Goal: Task Accomplishment & Management: Complete application form

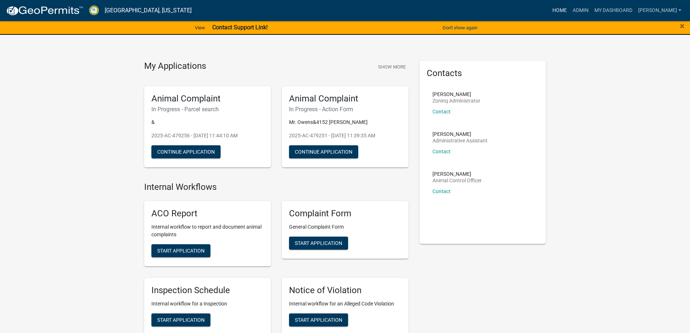
click at [566, 13] on link "Home" at bounding box center [559, 11] width 20 height 14
click at [586, 11] on link "Admin" at bounding box center [581, 11] width 22 height 14
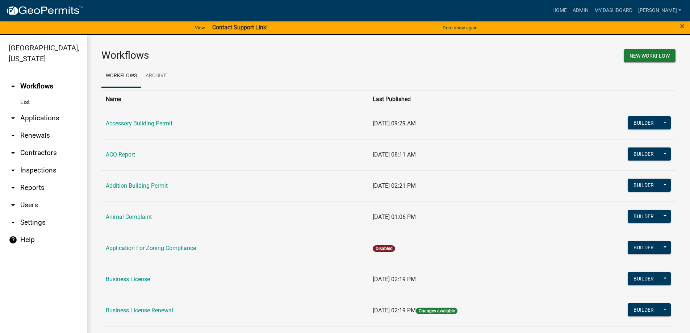
click at [57, 119] on link "arrow_drop_down Applications" at bounding box center [43, 117] width 87 height 17
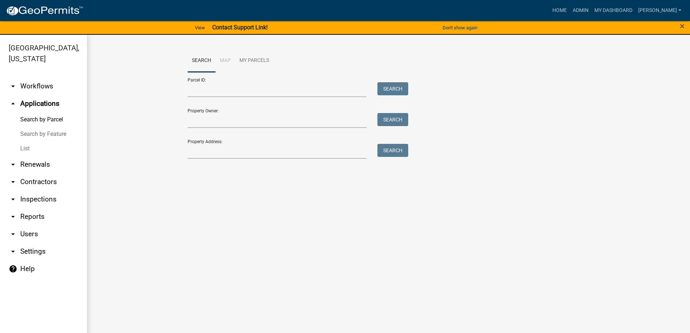
click at [27, 147] on link "List" at bounding box center [43, 148] width 87 height 14
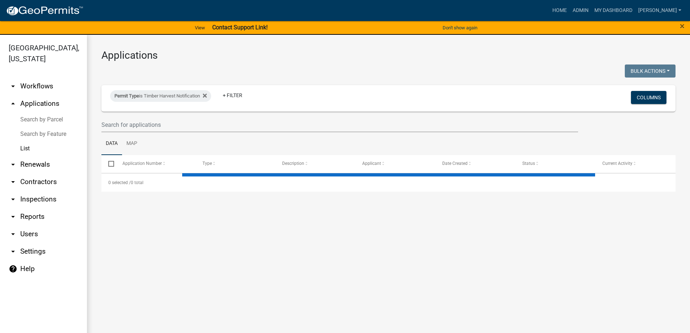
select select "3: 100"
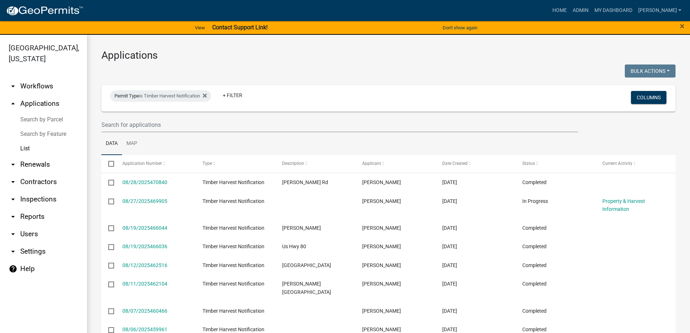
click at [26, 147] on link "List" at bounding box center [43, 148] width 87 height 14
click at [34, 106] on link "arrow_drop_up Applications" at bounding box center [43, 103] width 87 height 17
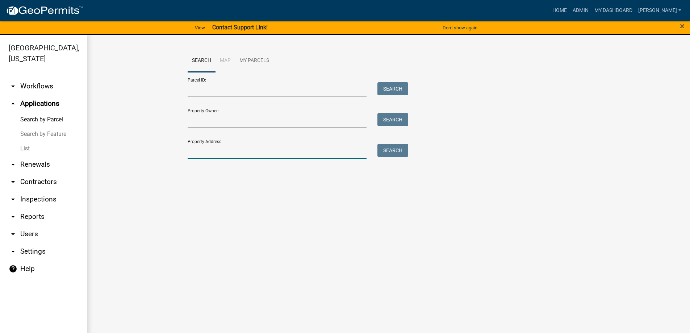
click at [202, 154] on input "Property Address:" at bounding box center [277, 151] width 179 height 15
type input "1642"
click at [389, 152] on button "Search" at bounding box center [392, 150] width 31 height 13
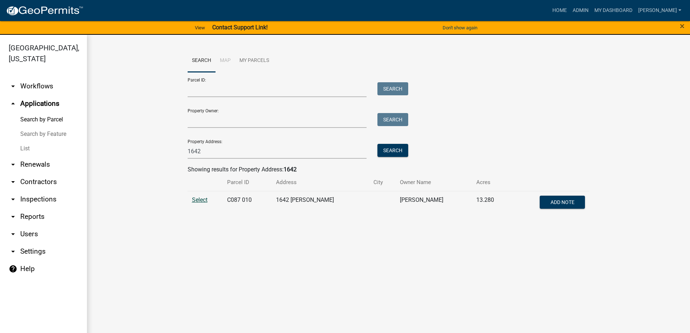
click at [203, 200] on span "Select" at bounding box center [200, 199] width 16 height 7
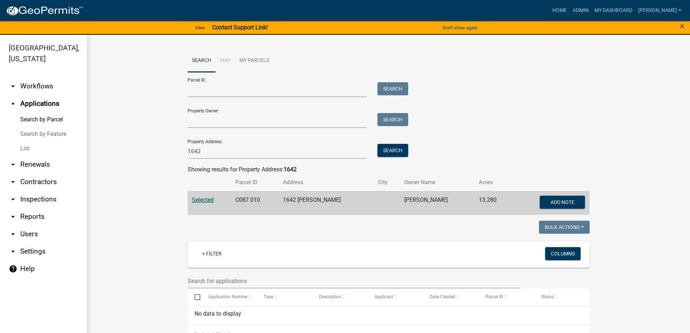
click at [28, 145] on link "List" at bounding box center [43, 148] width 87 height 14
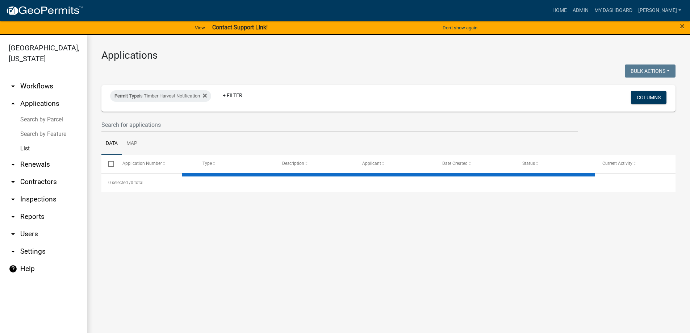
select select "3: 100"
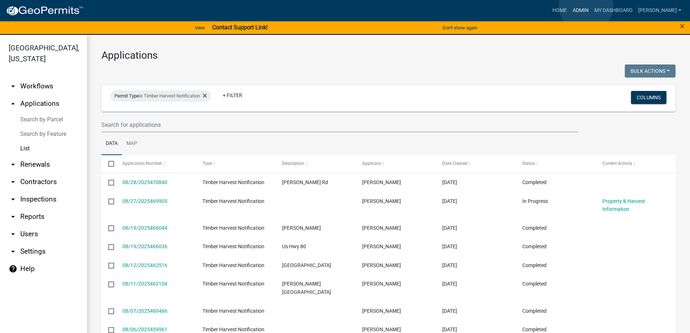
click at [586, 6] on link "Admin" at bounding box center [581, 11] width 22 height 14
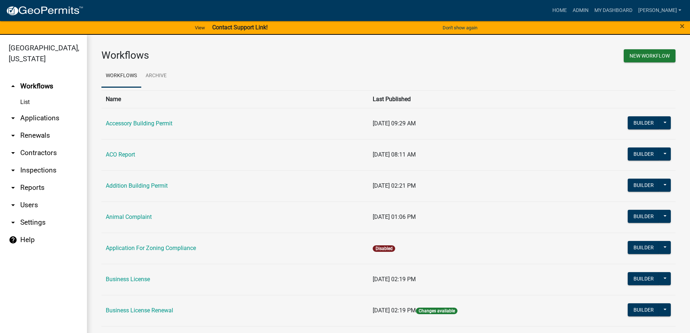
click at [38, 120] on link "arrow_drop_down Applications" at bounding box center [43, 117] width 87 height 17
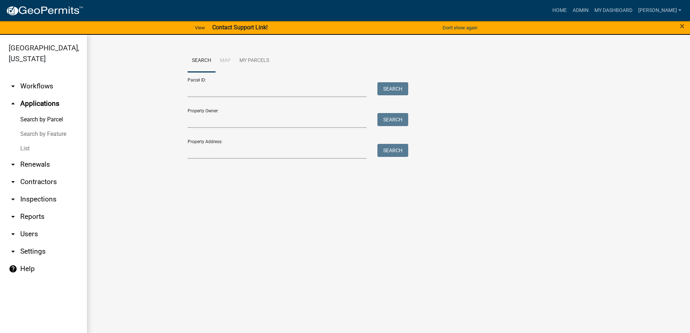
click at [27, 150] on link "List" at bounding box center [43, 148] width 87 height 14
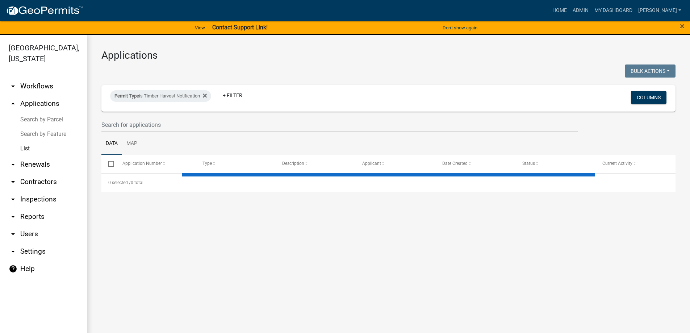
select select "3: 100"
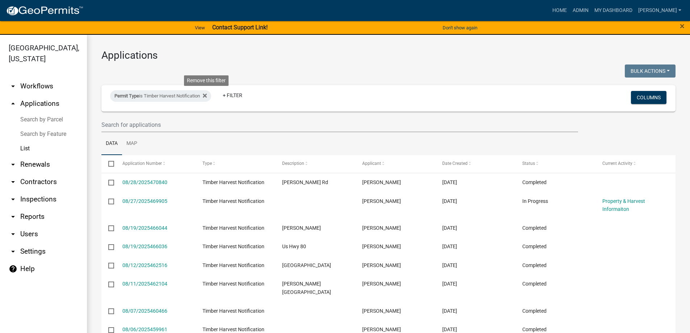
click at [206, 97] on icon at bounding box center [205, 96] width 4 height 6
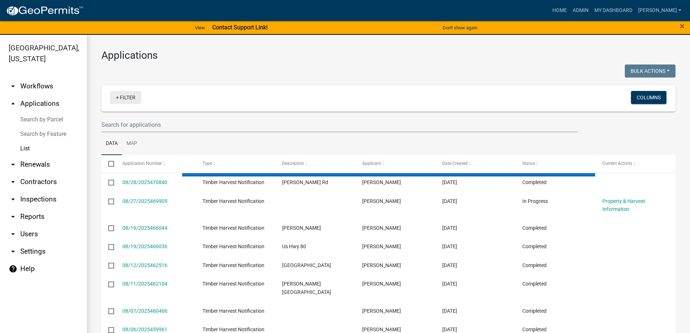
click at [125, 93] on link "+ Filter" at bounding box center [125, 97] width 31 height 13
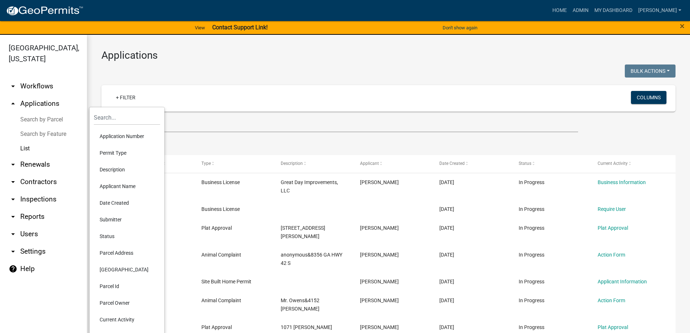
click at [110, 234] on li "Status" at bounding box center [127, 236] width 66 height 17
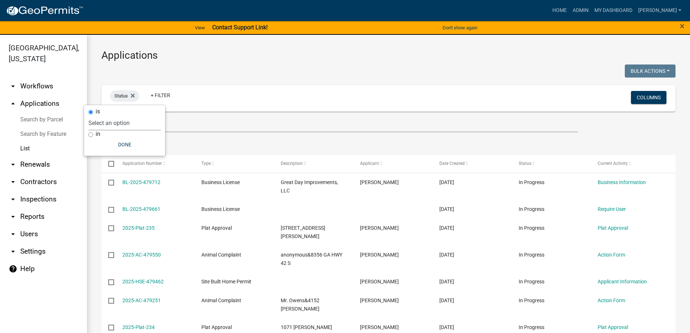
click at [121, 126] on select "Select an option Not Started In Progress Completed Expired Locked Withdrawn Voi…" at bounding box center [124, 123] width 72 height 15
select select "3"
click at [98, 116] on select "Select an option Not Started In Progress Completed Expired Locked Withdrawn Voi…" at bounding box center [124, 123] width 72 height 15
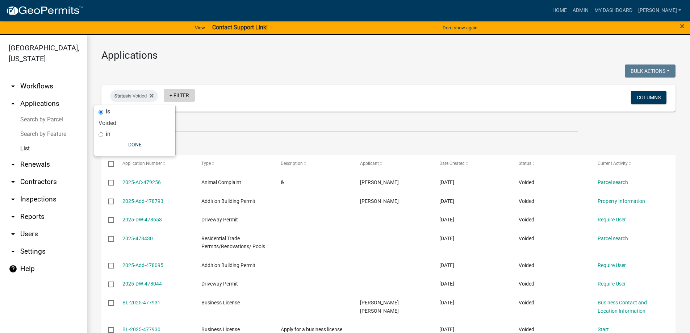
click at [179, 95] on link "+ Filter" at bounding box center [179, 95] width 31 height 13
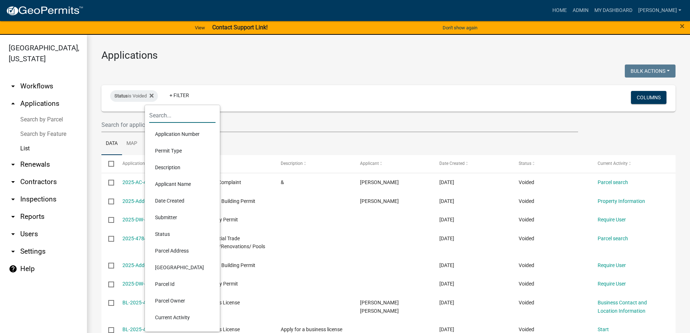
click at [177, 117] on input "text" at bounding box center [182, 115] width 66 height 15
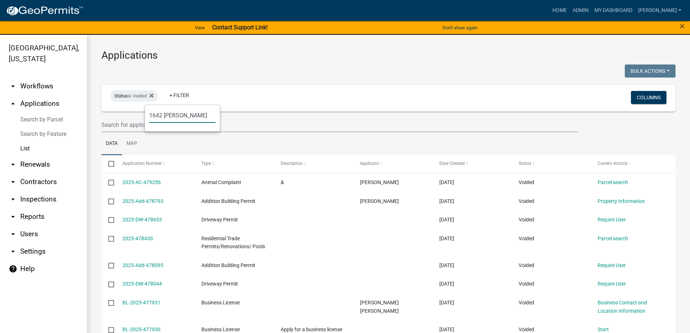
type input "1642 [PERSON_NAME]"
drag, startPoint x: 191, startPoint y: 112, endPoint x: 146, endPoint y: 115, distance: 44.7
click at [146, 115] on div "1642 [PERSON_NAME]" at bounding box center [182, 118] width 75 height 26
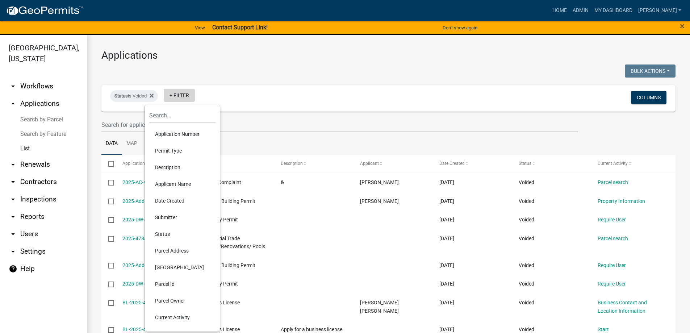
click at [176, 96] on link "+ Filter" at bounding box center [179, 95] width 31 height 13
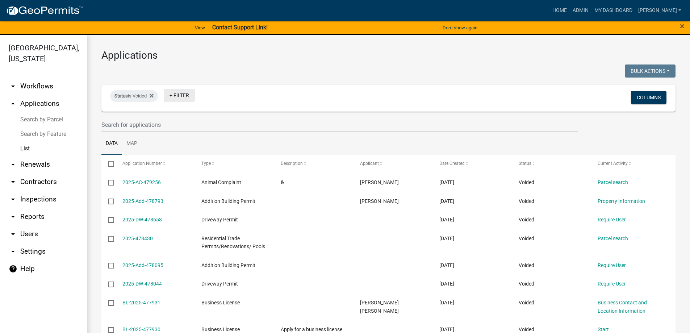
click at [176, 96] on link "+ Filter" at bounding box center [179, 95] width 31 height 13
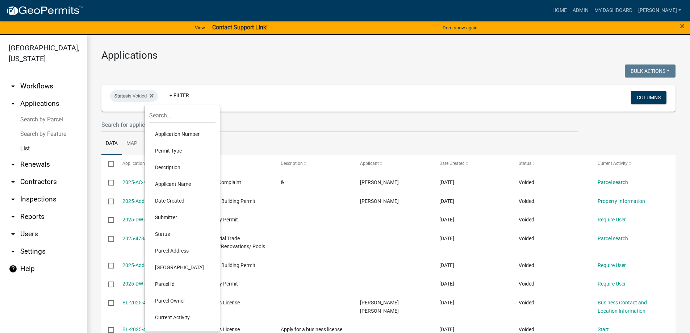
click at [176, 249] on li "Parcel Address" at bounding box center [182, 250] width 66 height 17
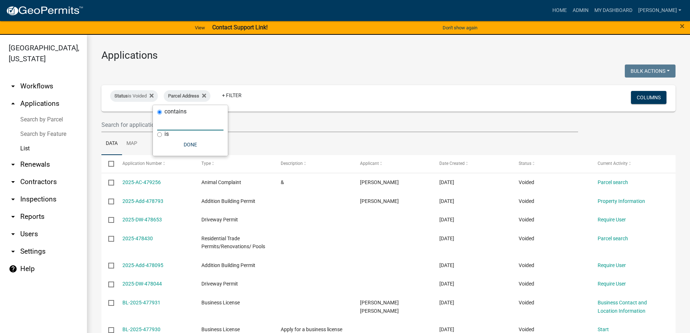
click at [176, 126] on input "text" at bounding box center [190, 123] width 66 height 15
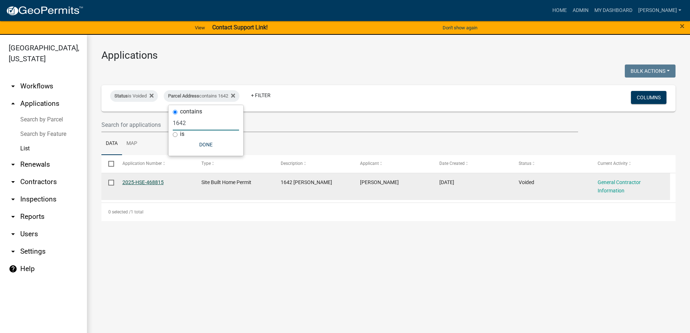
type input "1642"
click at [148, 181] on link "2025-HSE-468815" at bounding box center [142, 182] width 41 height 6
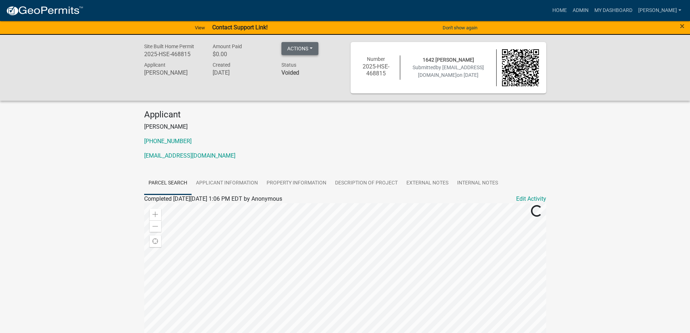
click at [312, 48] on button "Actions" at bounding box center [299, 48] width 37 height 13
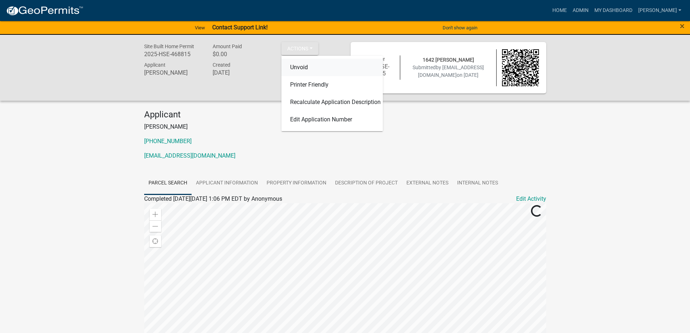
click at [306, 66] on link "Unvoid" at bounding box center [331, 67] width 101 height 17
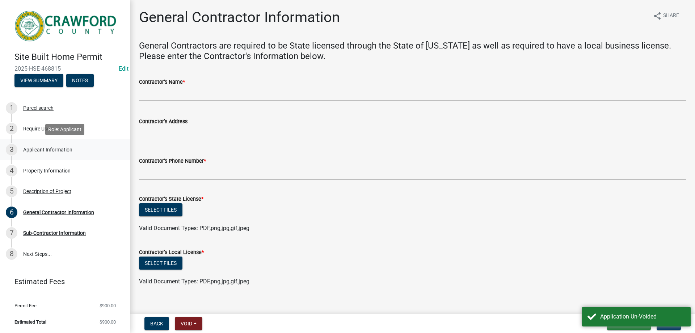
click at [43, 147] on div "Applicant Information" at bounding box center [47, 149] width 49 height 5
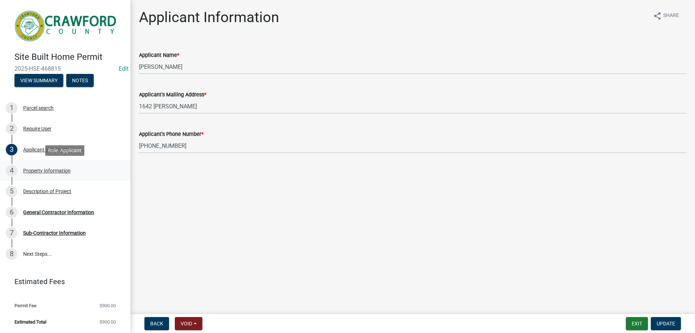
click at [43, 170] on div "Property Information" at bounding box center [46, 170] width 47 height 5
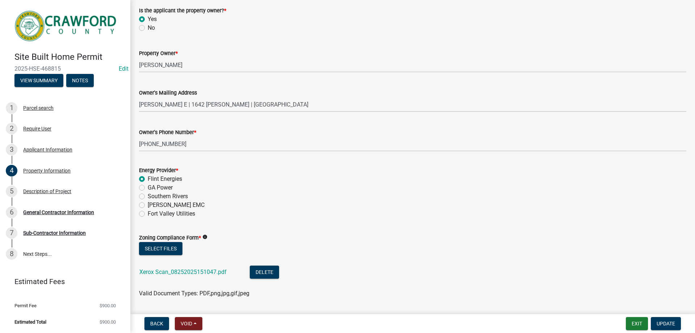
scroll to position [224, 0]
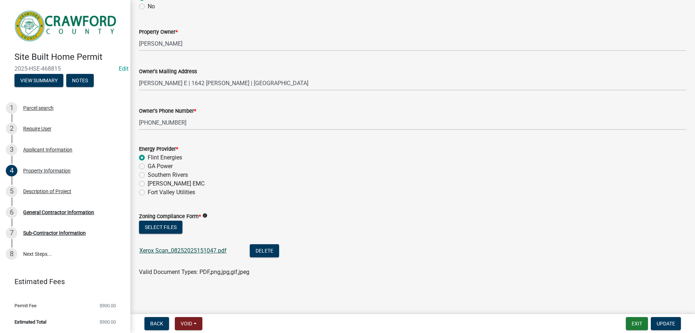
click at [184, 250] on link "Xerox Scan_08252025151047.pdf" at bounding box center [182, 250] width 87 height 7
click at [70, 213] on div "General Contractor Information" at bounding box center [58, 212] width 71 height 5
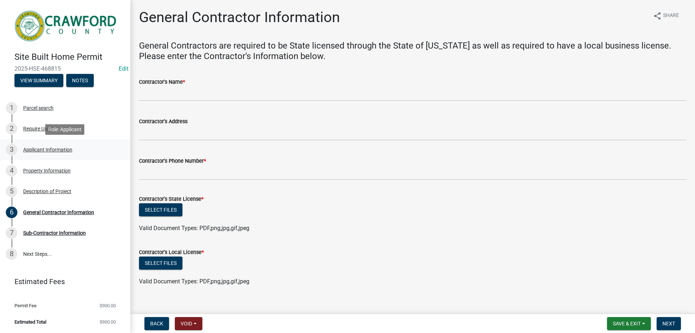
click at [49, 147] on div "Applicant Information" at bounding box center [47, 149] width 49 height 5
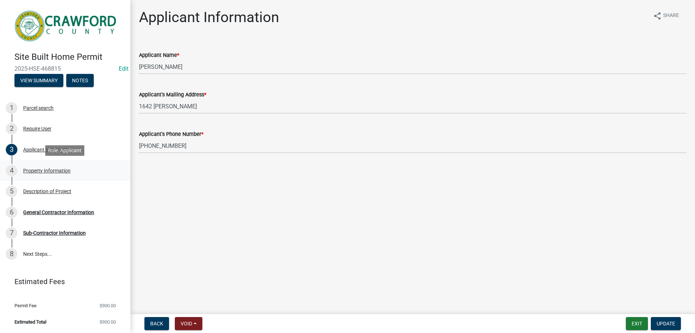
click at [47, 172] on div "Property Information" at bounding box center [46, 170] width 47 height 5
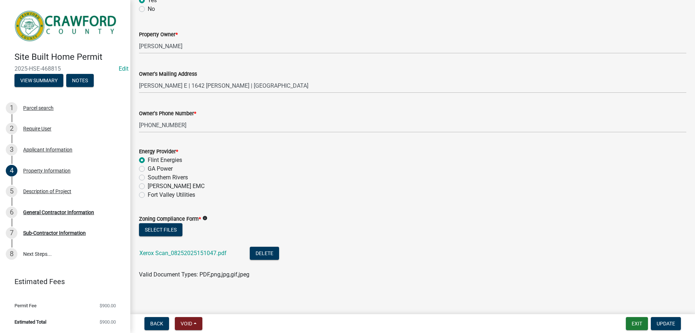
scroll to position [224, 0]
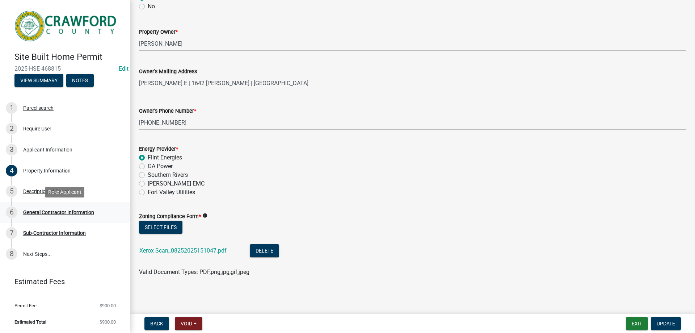
click at [46, 213] on div "General Contractor Information" at bounding box center [58, 212] width 71 height 5
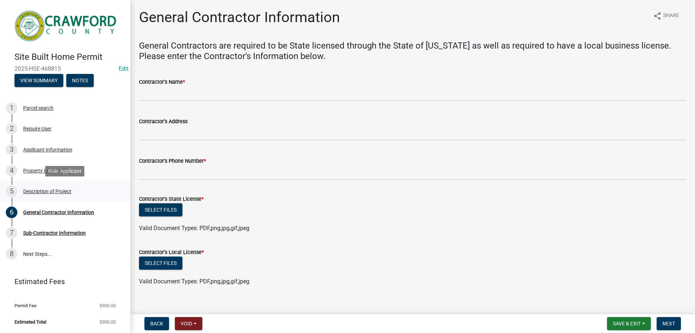
click at [38, 189] on div "Description of Project" at bounding box center [47, 191] width 48 height 5
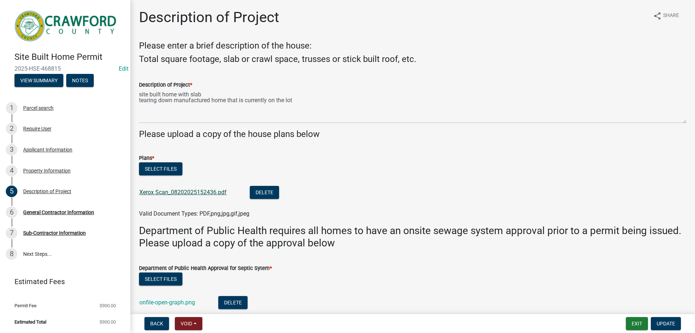
click at [197, 195] on link "Xerox Scan_08202025152436.pdf" at bounding box center [182, 192] width 87 height 7
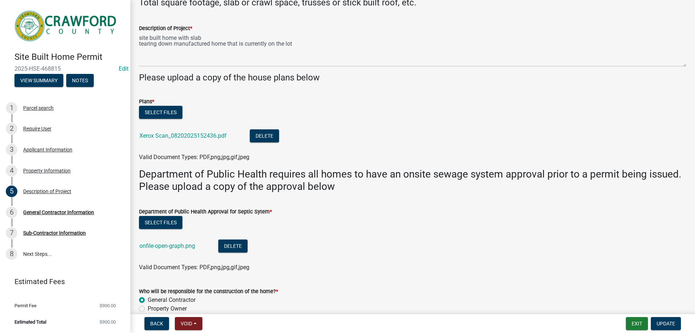
scroll to position [72, 0]
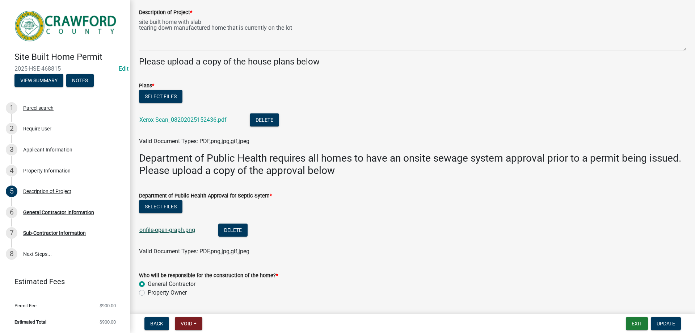
click at [177, 230] on link "onfile-open-graph.png" at bounding box center [167, 229] width 56 height 7
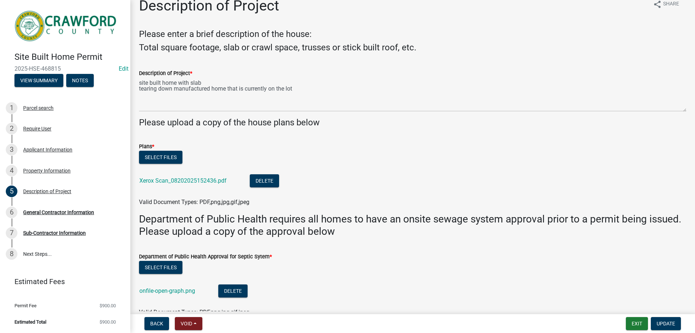
scroll to position [0, 0]
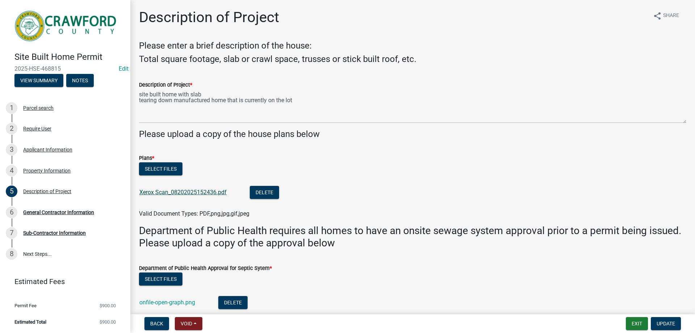
click at [201, 190] on link "Xerox Scan_08202025152436.pdf" at bounding box center [182, 192] width 87 height 7
click at [173, 169] on button "Select files" at bounding box center [160, 168] width 43 height 13
click at [201, 193] on link "Xerox Scan_08202025152436.pdf" at bounding box center [182, 192] width 87 height 7
click at [159, 171] on button "Select files" at bounding box center [160, 168] width 43 height 13
click at [167, 167] on button "Select files" at bounding box center [160, 168] width 43 height 13
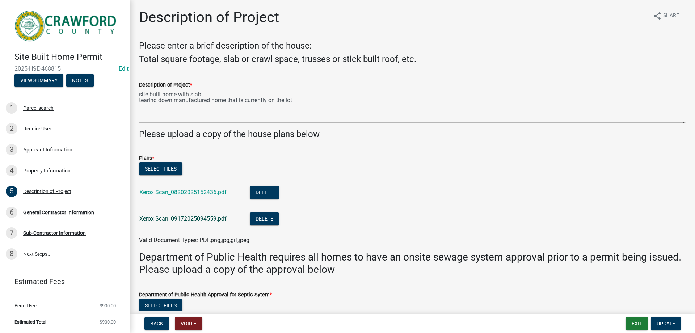
click at [203, 218] on link "Xerox Scan_09172025094559.pdf" at bounding box center [182, 218] width 87 height 7
click at [173, 193] on link "Xerox Scan_08202025152436.pdf" at bounding box center [182, 192] width 87 height 7
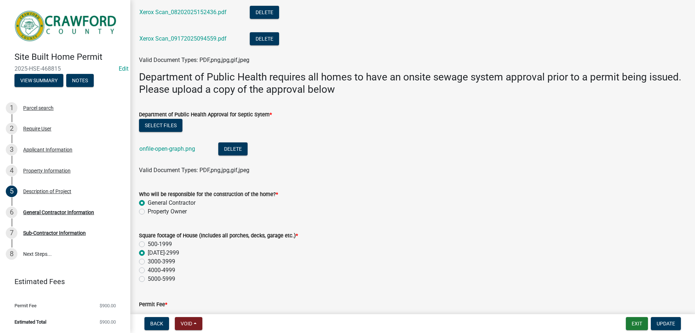
scroll to position [181, 0]
click at [224, 146] on button "Delete" at bounding box center [232, 147] width 29 height 13
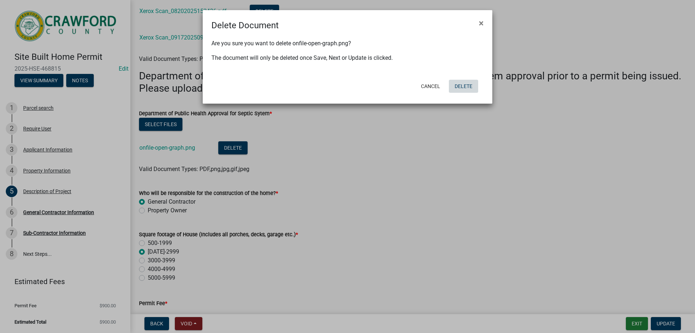
click at [471, 86] on button "Delete" at bounding box center [463, 86] width 29 height 13
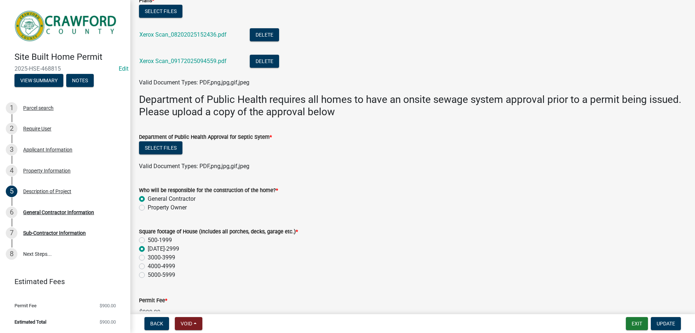
scroll to position [145, 0]
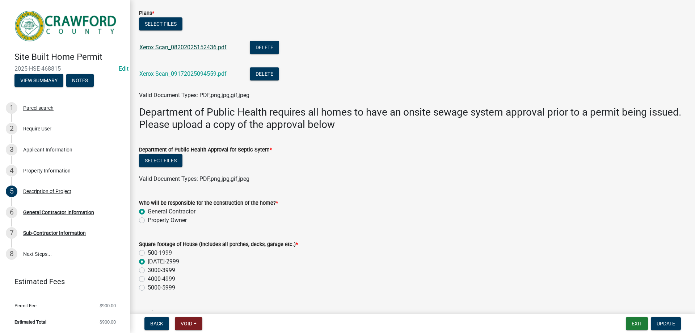
click at [205, 48] on link "Xerox Scan_08202025152436.pdf" at bounding box center [182, 47] width 87 height 7
click at [215, 75] on link "Xerox Scan_09172025094559.pdf" at bounding box center [182, 73] width 87 height 7
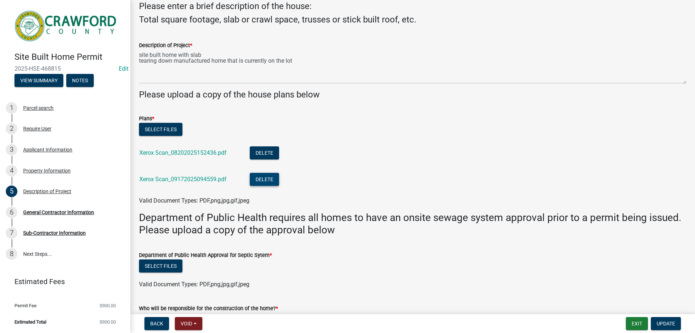
scroll to position [109, 0]
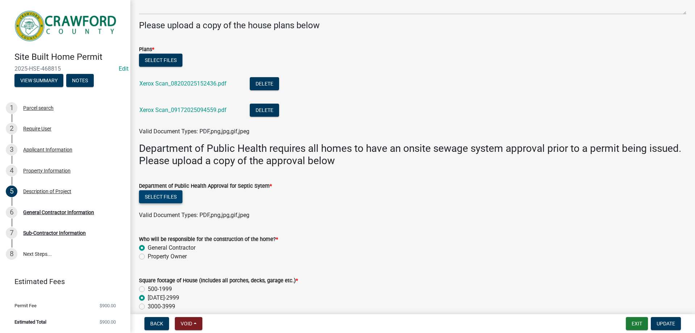
click at [165, 198] on button "Select files" at bounding box center [160, 196] width 43 height 13
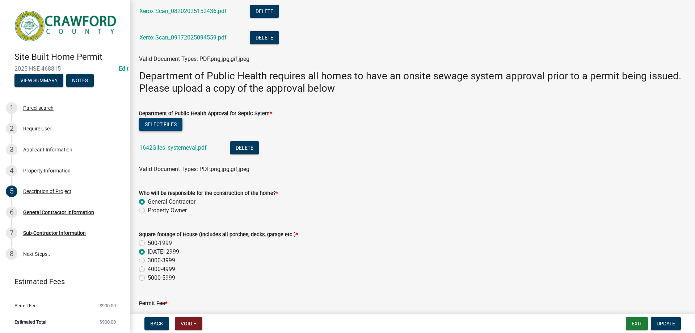
scroll to position [242, 0]
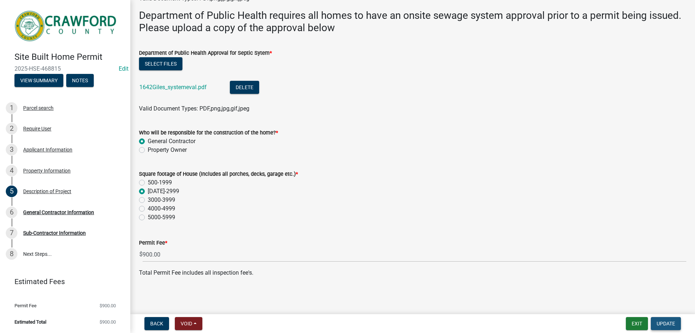
click at [665, 323] on span "Update" at bounding box center [666, 323] width 18 height 6
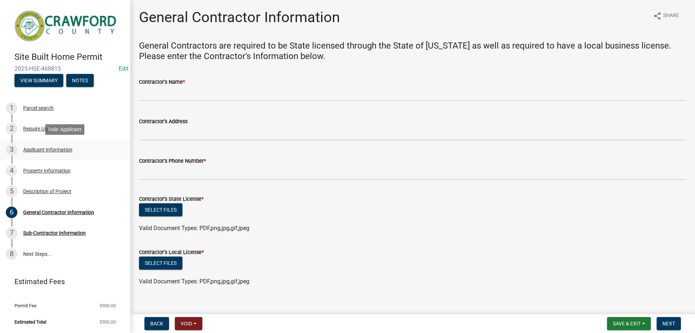
click at [42, 150] on div "Applicant Information" at bounding box center [47, 149] width 49 height 5
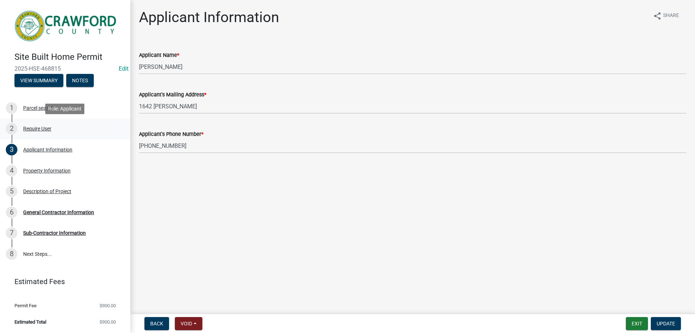
click at [33, 131] on div "Require User" at bounding box center [37, 128] width 28 height 5
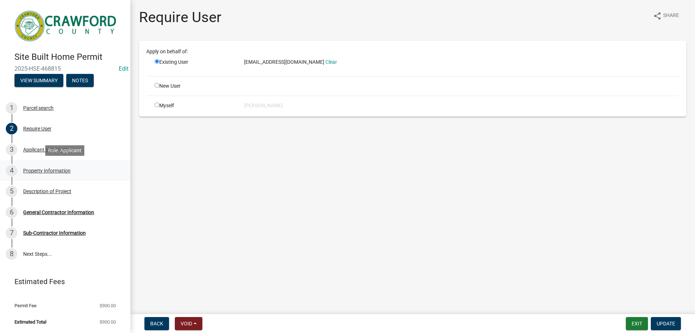
click at [38, 169] on div "Property Information" at bounding box center [46, 170] width 47 height 5
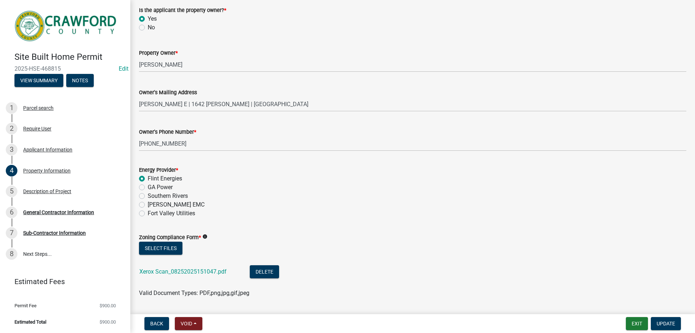
scroll to position [224, 0]
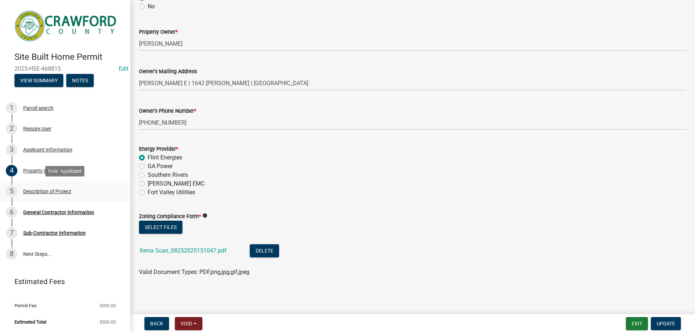
click at [60, 193] on div "Description of Project" at bounding box center [47, 191] width 48 height 5
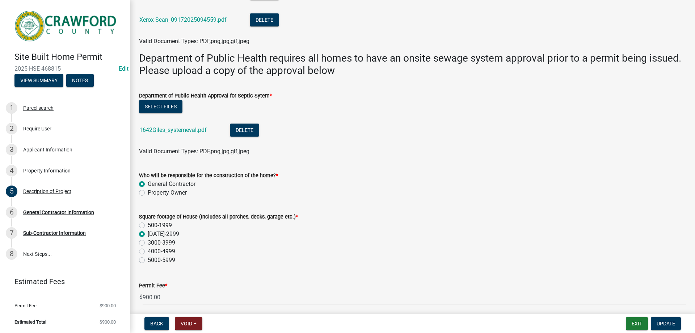
scroll to position [242, 0]
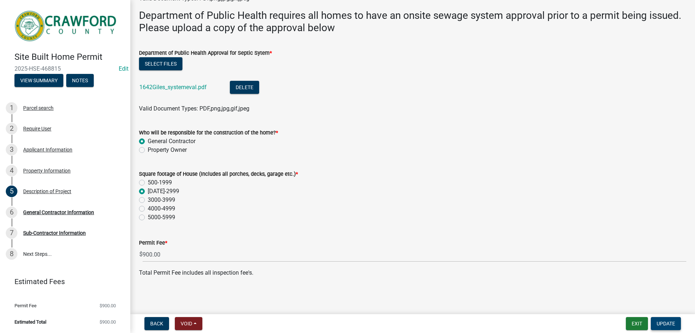
click at [664, 319] on button "Update" at bounding box center [666, 323] width 30 height 13
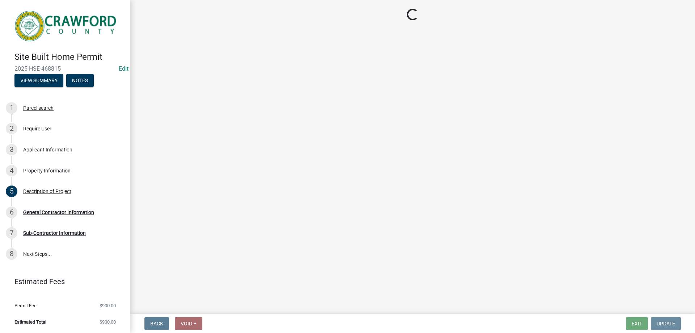
scroll to position [0, 0]
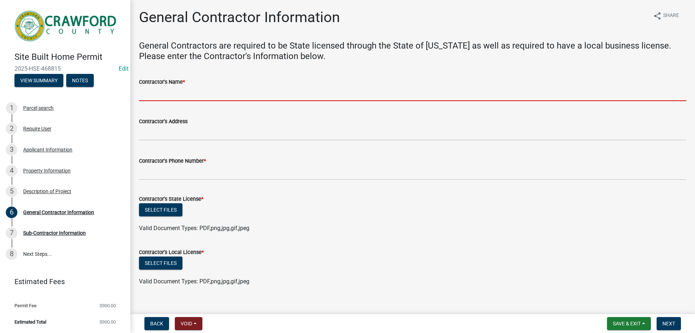
click at [172, 95] on input "Contractor's Name *" at bounding box center [412, 93] width 547 height 15
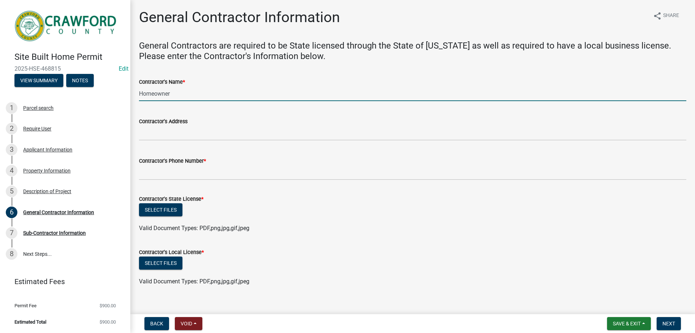
type input "Homeowner"
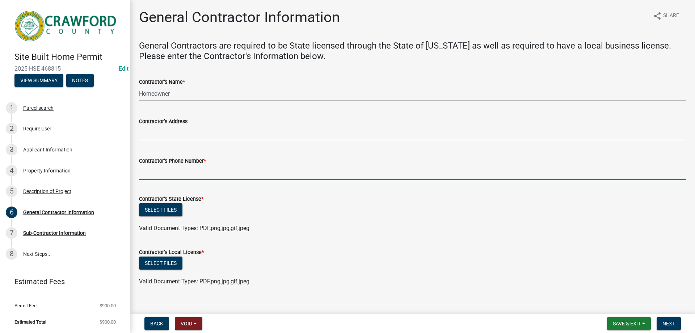
click at [203, 171] on input "Contractor's Phone Number *" at bounding box center [412, 172] width 547 height 15
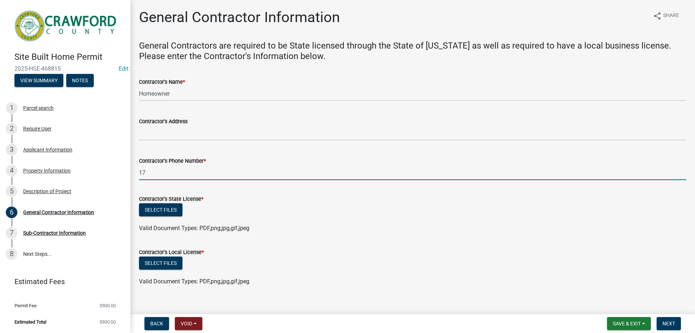
type input "1"
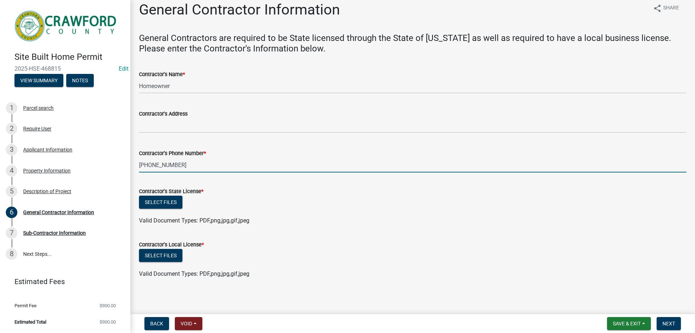
scroll to position [9, 0]
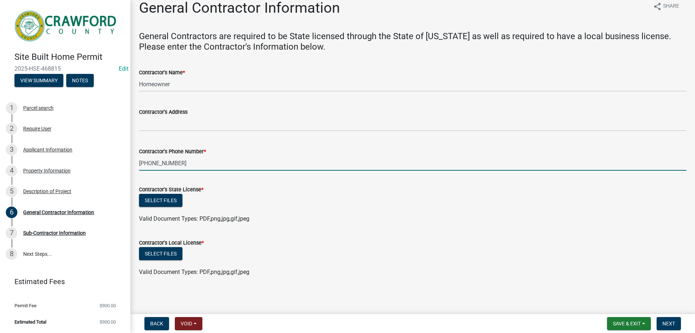
type input "[PHONE_NUMBER]"
click at [235, 194] on div "Select files" at bounding box center [412, 201] width 547 height 15
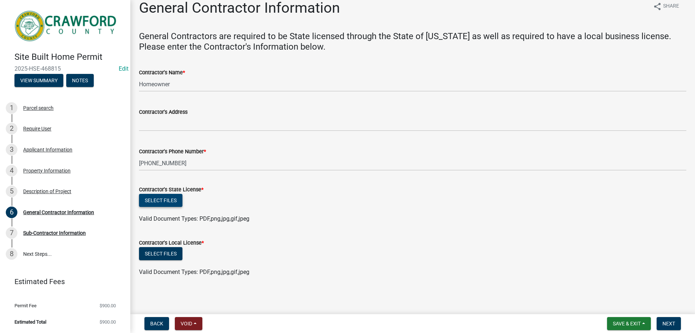
click at [157, 200] on button "Select files" at bounding box center [160, 200] width 43 height 13
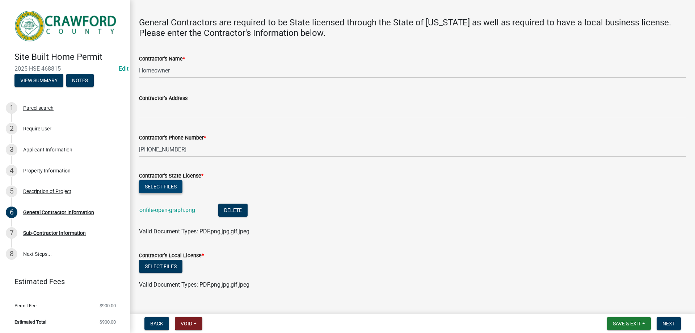
scroll to position [36, 0]
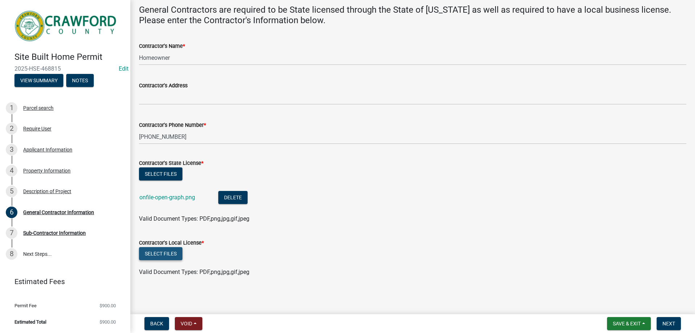
click at [164, 255] on button "Select files" at bounding box center [160, 253] width 43 height 13
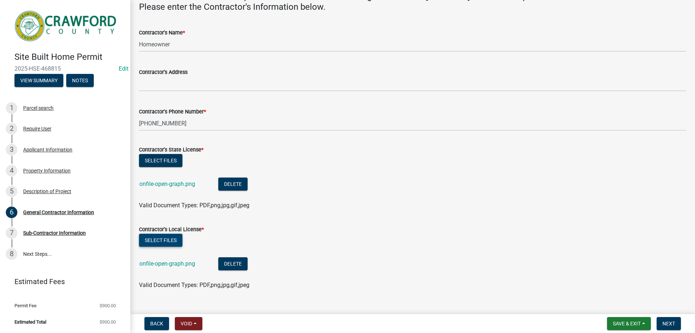
scroll to position [62, 0]
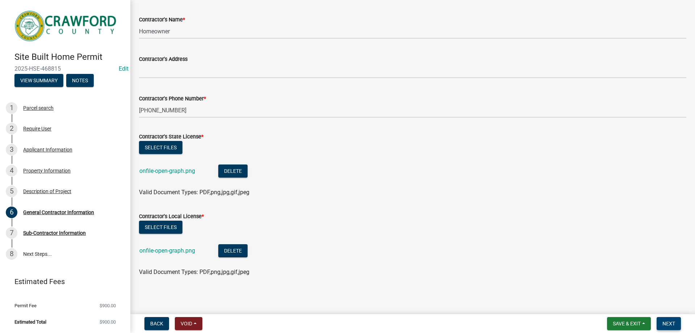
click at [670, 326] on span "Next" at bounding box center [669, 323] width 13 height 6
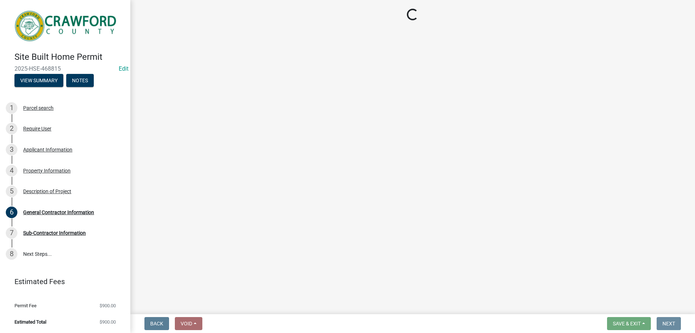
scroll to position [0, 0]
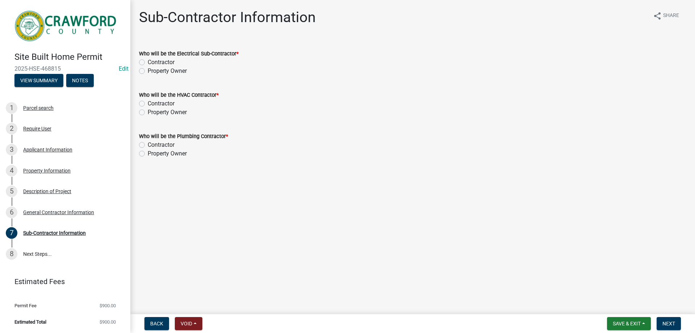
click at [148, 71] on label "Property Owner" at bounding box center [167, 71] width 39 height 9
click at [148, 71] on input "Property Owner" at bounding box center [150, 69] width 5 height 5
radio input "true"
click at [148, 113] on label "Property Owner" at bounding box center [167, 112] width 39 height 9
click at [148, 113] on input "Property Owner" at bounding box center [150, 110] width 5 height 5
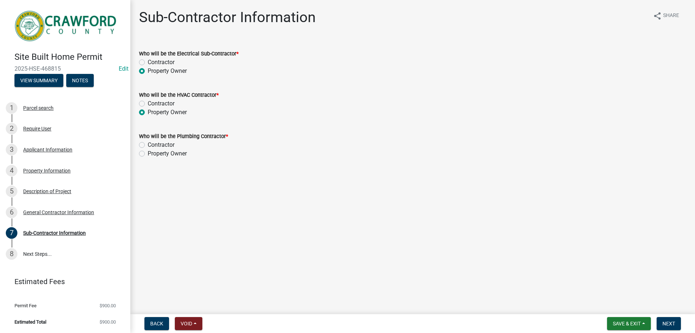
radio input "true"
click at [148, 154] on label "Property Owner" at bounding box center [167, 153] width 39 height 9
click at [148, 154] on input "Property Owner" at bounding box center [150, 151] width 5 height 5
radio input "true"
click at [674, 326] on span "Next" at bounding box center [669, 323] width 13 height 6
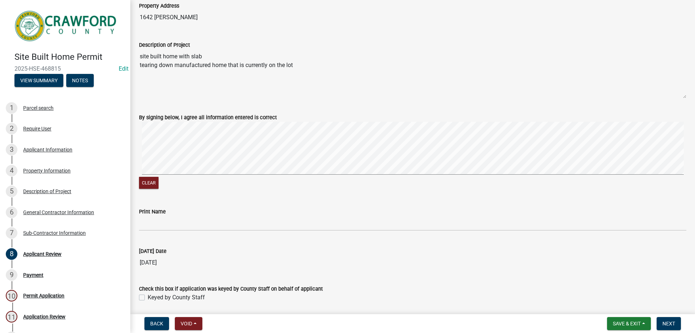
scroll to position [206, 0]
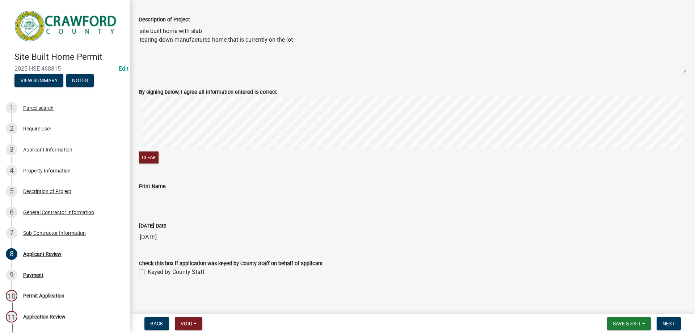
click at [148, 270] on label "Keyed by County Staff" at bounding box center [176, 272] width 57 height 9
click at [148, 270] on input "Keyed by County Staff" at bounding box center [150, 270] width 5 height 5
checkbox input "true"
click at [670, 326] on span "Next" at bounding box center [669, 323] width 13 height 6
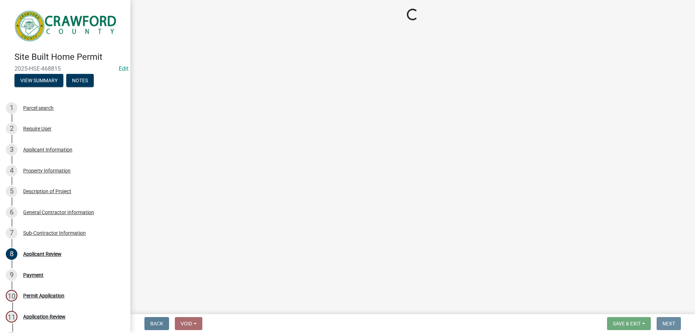
scroll to position [0, 0]
select select "3: 3"
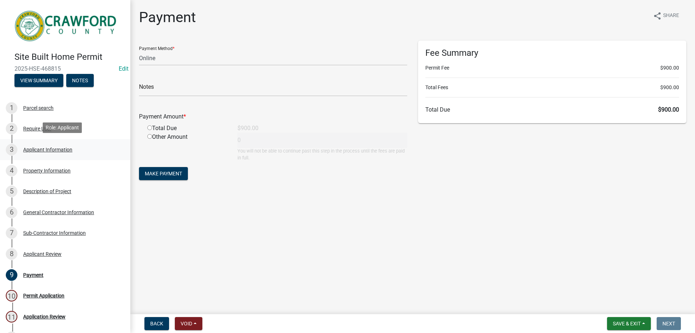
click at [32, 147] on div "Applicant Information" at bounding box center [47, 149] width 49 height 5
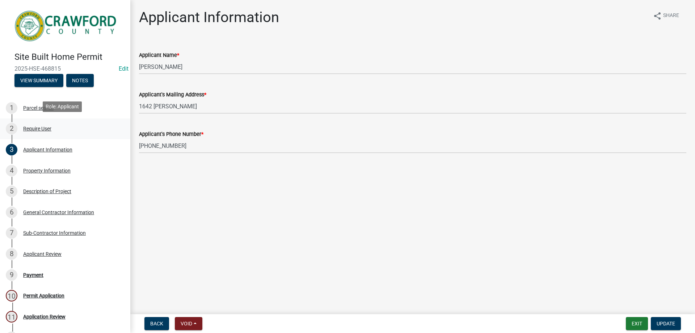
click at [35, 128] on div "Require User" at bounding box center [37, 128] width 28 height 5
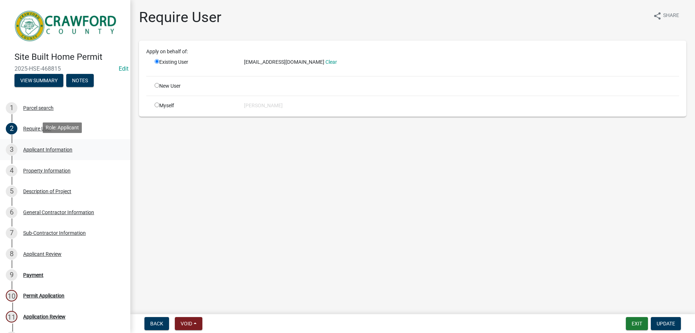
click at [46, 147] on div "Applicant Information" at bounding box center [47, 149] width 49 height 5
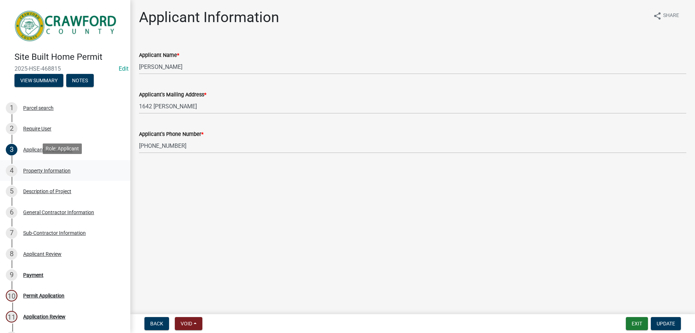
click at [51, 168] on div "Property Information" at bounding box center [46, 170] width 47 height 5
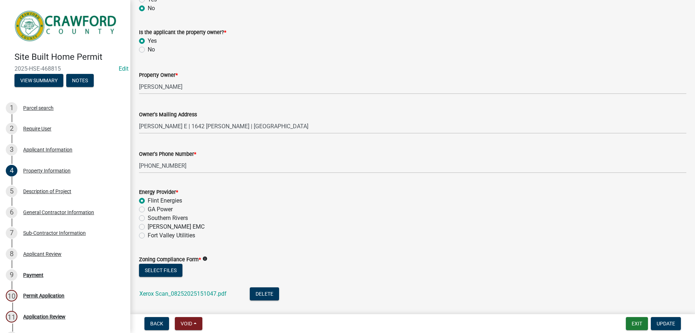
scroll to position [224, 0]
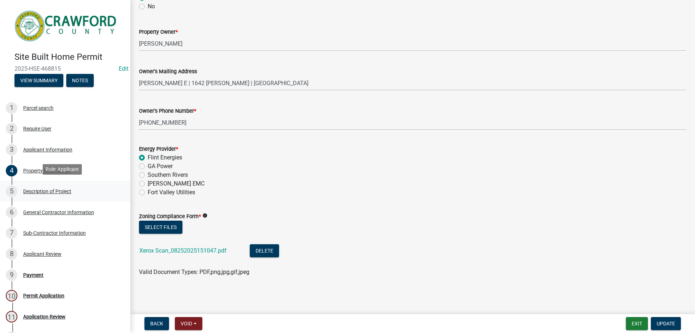
click at [39, 190] on div "Description of Project" at bounding box center [47, 191] width 48 height 5
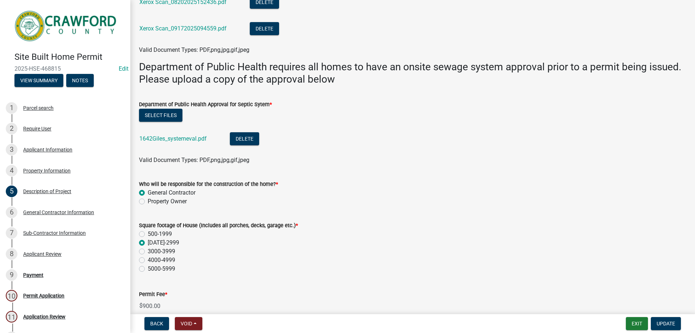
scroll to position [242, 0]
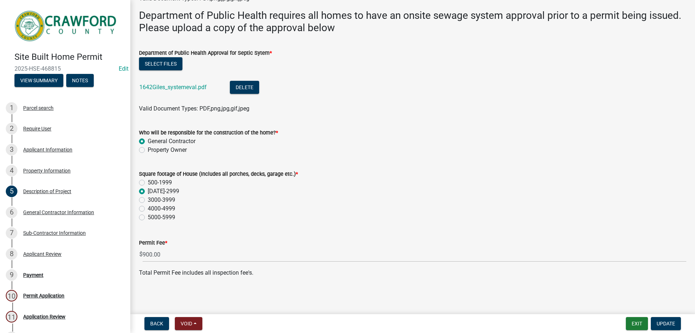
click at [148, 151] on label "Property Owner" at bounding box center [167, 150] width 39 height 9
click at [148, 150] on input "Property Owner" at bounding box center [150, 148] width 5 height 5
radio input "true"
click at [663, 325] on span "Update" at bounding box center [666, 323] width 18 height 6
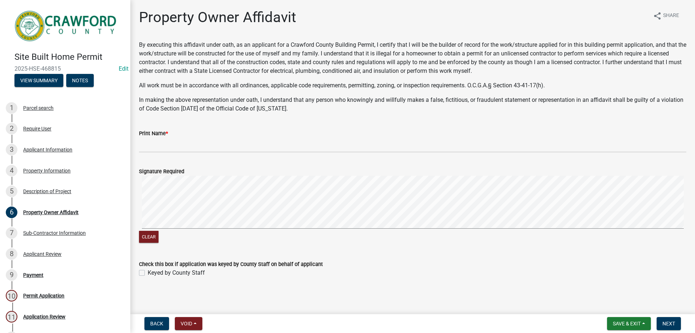
scroll to position [1, 0]
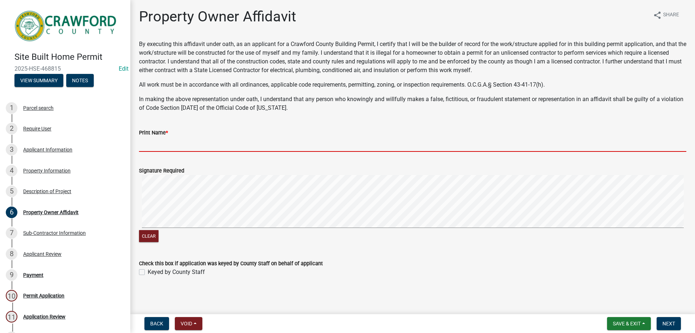
click at [205, 145] on input "Print Name *" at bounding box center [412, 144] width 547 height 15
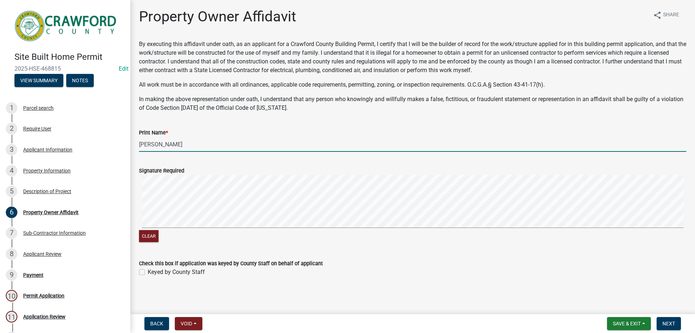
type input "[PERSON_NAME]"
click at [148, 272] on label "Keyed by County Staff" at bounding box center [176, 272] width 57 height 9
click at [148, 272] on input "Keyed by County Staff" at bounding box center [150, 270] width 5 height 5
checkbox input "true"
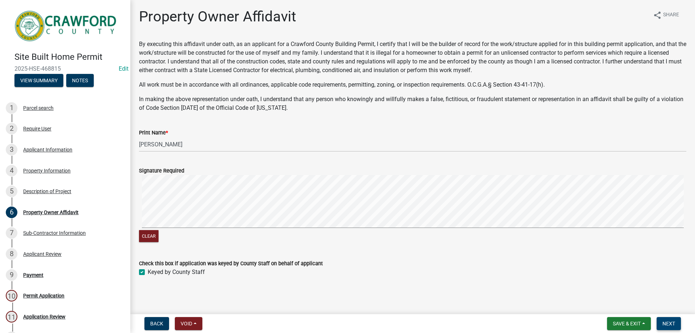
click at [670, 324] on span "Next" at bounding box center [669, 323] width 13 height 6
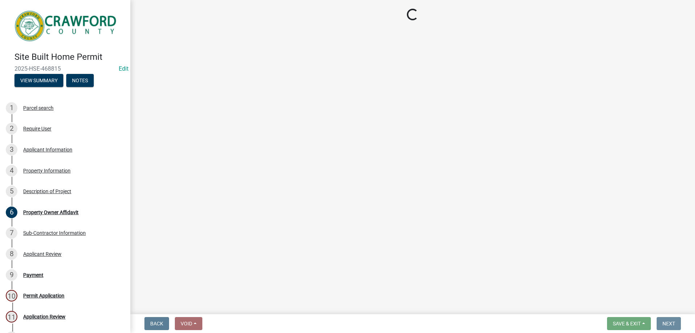
scroll to position [0, 0]
select select "3: 3"
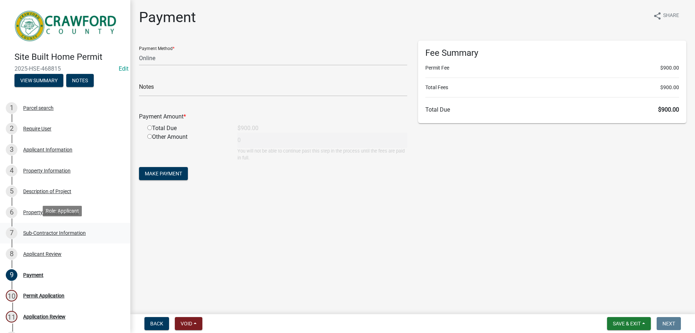
click at [52, 232] on div "Sub-Contractor Information" at bounding box center [54, 232] width 63 height 5
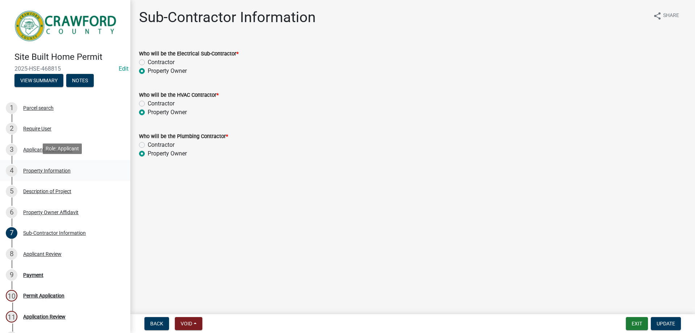
click at [30, 169] on div "Property Information" at bounding box center [46, 170] width 47 height 5
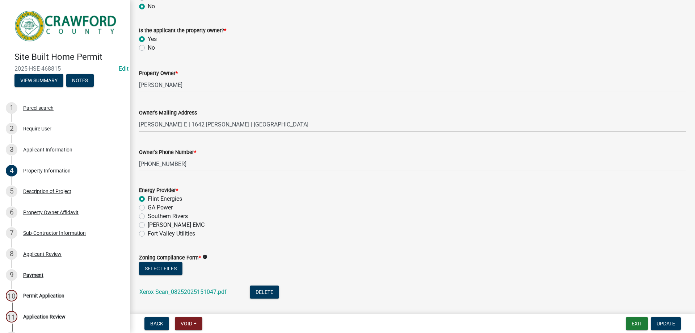
scroll to position [224, 0]
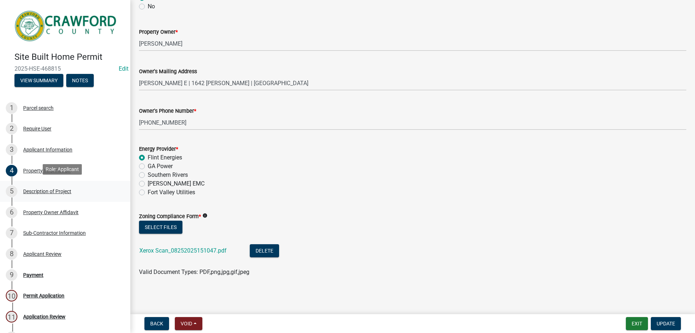
click at [65, 189] on div "Description of Project" at bounding box center [47, 191] width 48 height 5
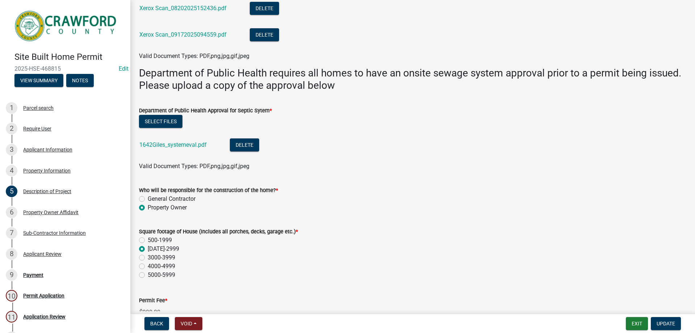
scroll to position [242, 0]
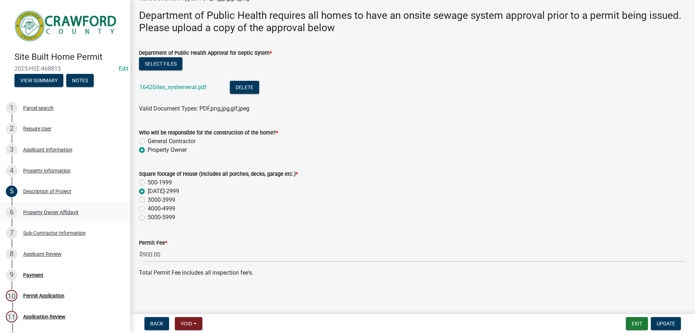
click at [61, 211] on div "Property Owner Affidavit" at bounding box center [50, 212] width 55 height 5
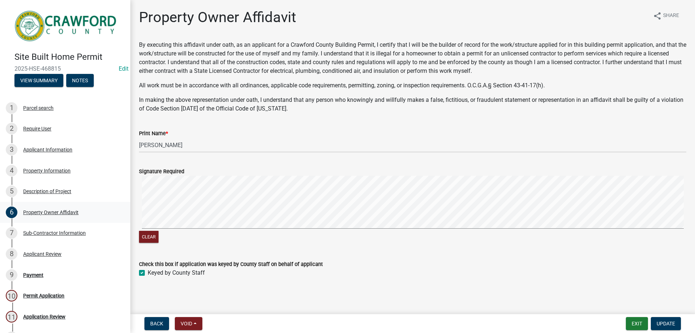
scroll to position [1, 0]
click at [50, 230] on div "Sub-Contractor Information" at bounding box center [54, 232] width 63 height 5
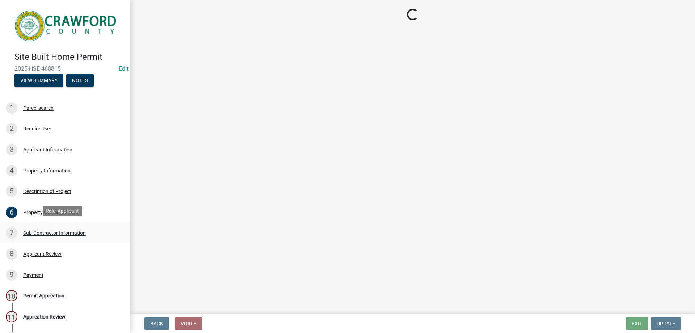
scroll to position [0, 0]
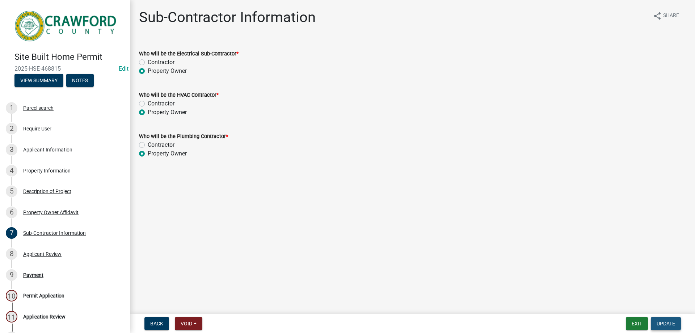
click at [660, 323] on span "Update" at bounding box center [666, 323] width 18 height 6
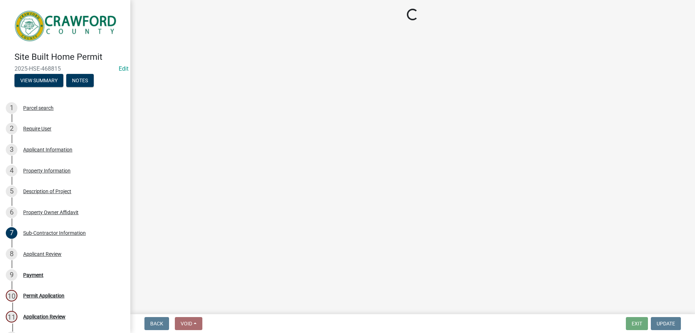
select select "3: 3"
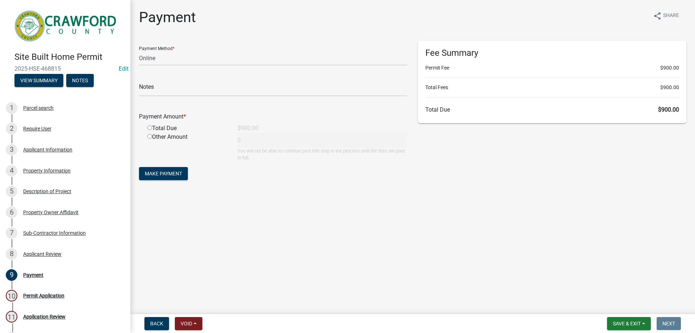
click at [150, 129] on input "radio" at bounding box center [149, 127] width 5 height 5
radio input "true"
type input "900"
click at [177, 62] on select "Credit Card POS Check Cash Online" at bounding box center [273, 58] width 268 height 15
select select "1: 0"
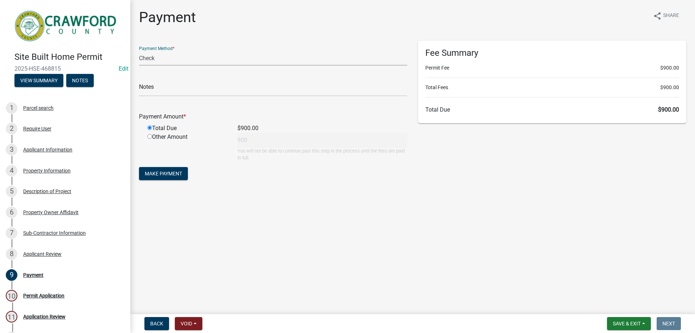
click at [139, 51] on select "Credit Card POS Check Cash Online" at bounding box center [273, 58] width 268 height 15
click at [177, 91] on input "text" at bounding box center [273, 88] width 268 height 15
type input "1012"
click at [171, 174] on span "Make Payment" at bounding box center [163, 174] width 37 height 6
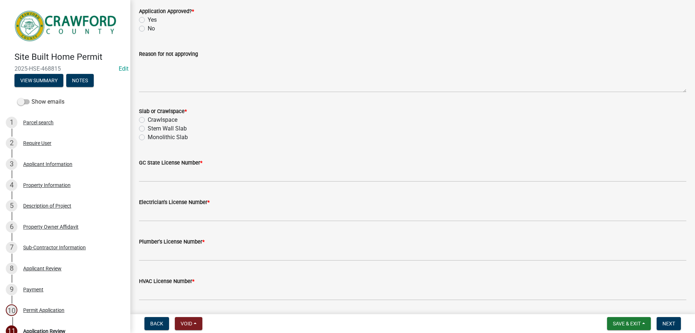
scroll to position [253, 0]
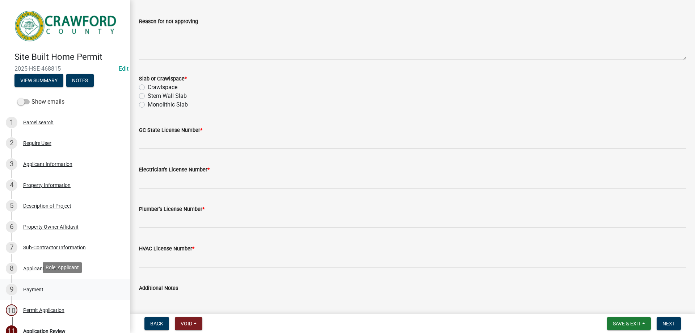
click at [32, 287] on div "Payment" at bounding box center [33, 289] width 20 height 5
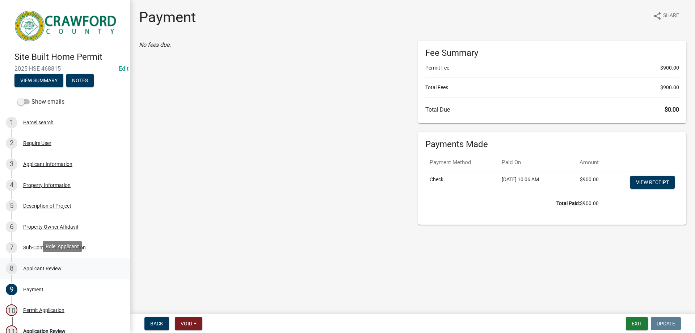
click at [47, 266] on div "Applicant Review" at bounding box center [42, 268] width 38 height 5
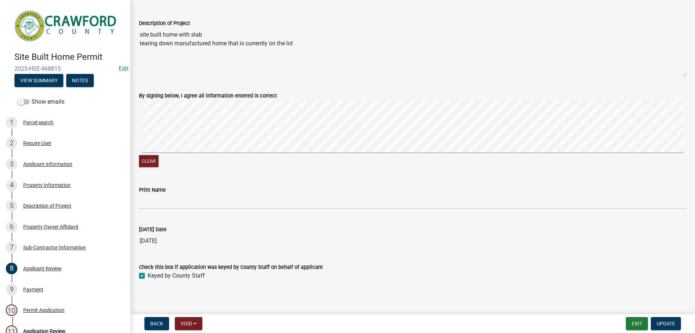
scroll to position [206, 0]
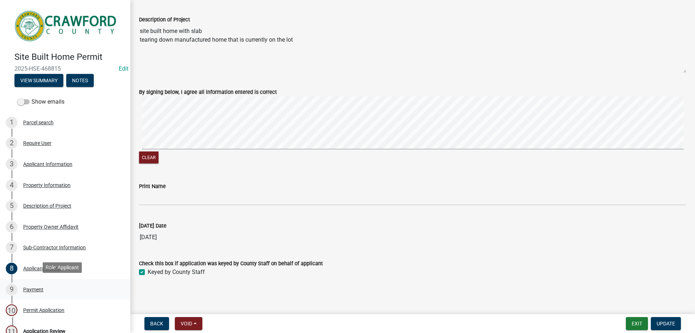
click at [39, 287] on div "Payment" at bounding box center [33, 289] width 20 height 5
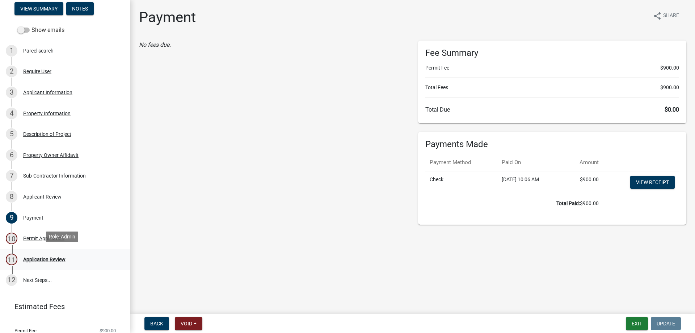
scroll to position [72, 0]
click at [48, 236] on div "Permit Application" at bounding box center [43, 237] width 41 height 5
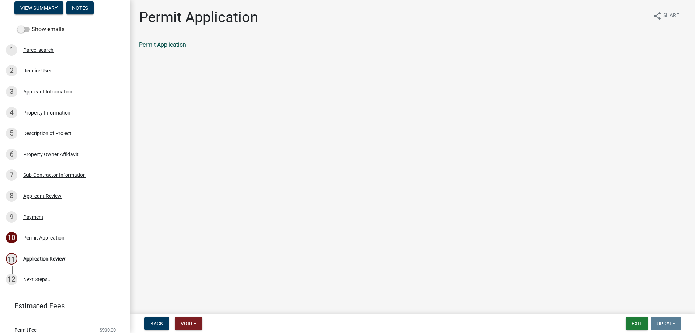
click at [178, 43] on link "Permit Application" at bounding box center [162, 44] width 47 height 7
click at [51, 256] on div "Application Review" at bounding box center [44, 258] width 42 height 5
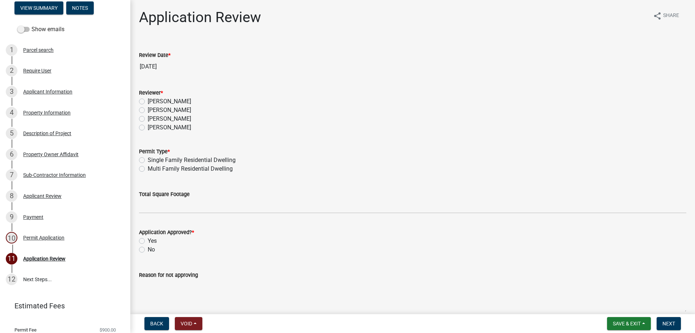
click at [148, 101] on label "[PERSON_NAME]" at bounding box center [169, 101] width 43 height 9
click at [148, 101] on input "[PERSON_NAME]" at bounding box center [150, 99] width 5 height 5
radio input "true"
click at [148, 160] on label "Single Family Residential Dwelling" at bounding box center [192, 160] width 88 height 9
click at [148, 160] on input "Single Family Residential Dwelling" at bounding box center [150, 158] width 5 height 5
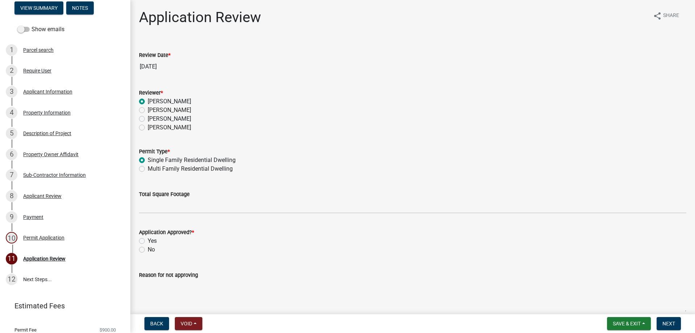
radio input "true"
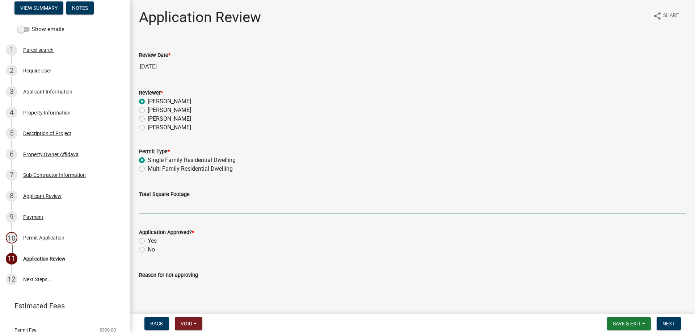
click at [190, 208] on input "Total Square Footage" at bounding box center [412, 205] width 547 height 15
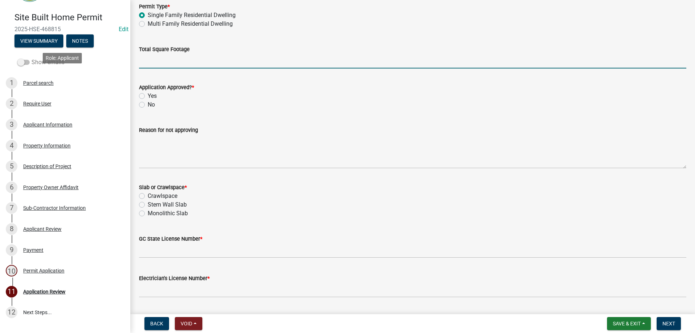
scroll to position [0, 0]
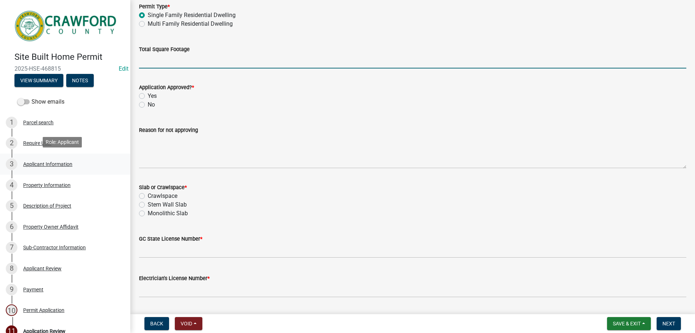
click at [48, 161] on div "Applicant Information" at bounding box center [47, 163] width 49 height 5
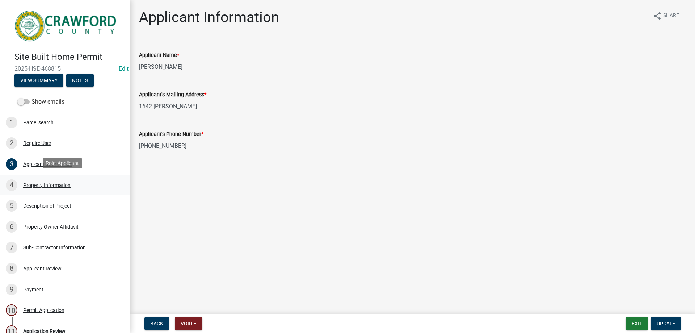
click at [36, 182] on div "Property Information" at bounding box center [46, 184] width 47 height 5
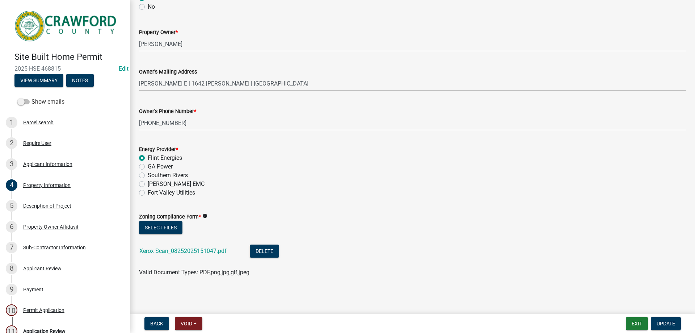
scroll to position [224, 0]
click at [39, 203] on div "Description of Project" at bounding box center [47, 205] width 48 height 5
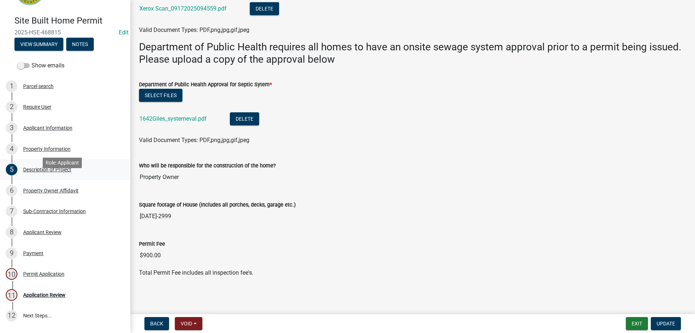
scroll to position [95, 0]
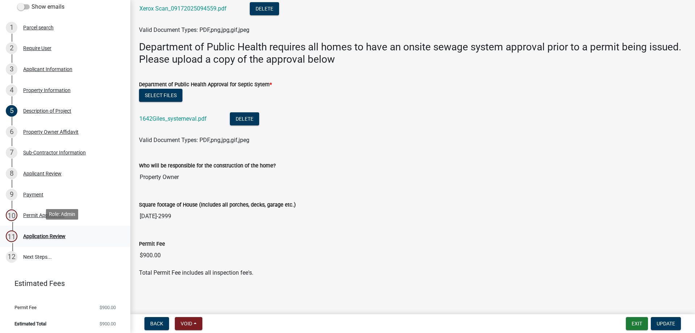
click at [42, 234] on div "Application Review" at bounding box center [44, 236] width 42 height 5
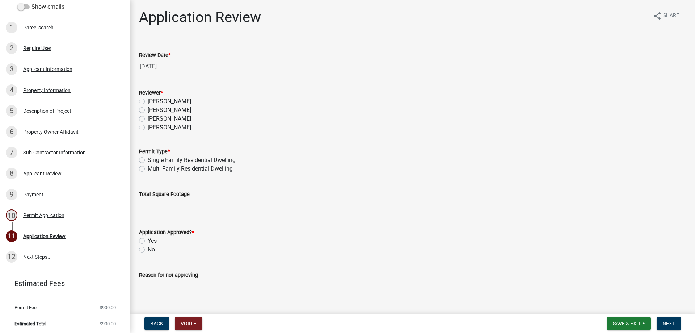
click at [148, 101] on label "[PERSON_NAME]" at bounding box center [169, 101] width 43 height 9
click at [148, 101] on input "[PERSON_NAME]" at bounding box center [150, 99] width 5 height 5
radio input "true"
drag, startPoint x: 140, startPoint y: 161, endPoint x: 164, endPoint y: 164, distance: 23.3
click at [148, 161] on label "Single Family Residential Dwelling" at bounding box center [192, 160] width 88 height 9
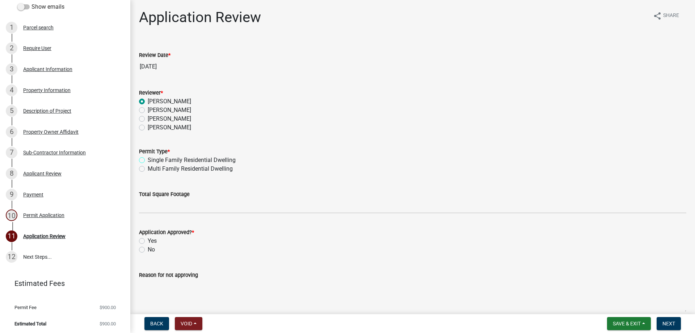
click at [148, 160] on input "Single Family Residential Dwelling" at bounding box center [150, 158] width 5 height 5
radio input "true"
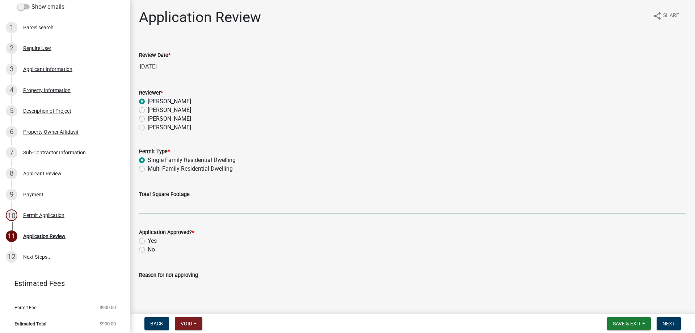
click at [169, 206] on input "Total Square Footage" at bounding box center [412, 205] width 547 height 15
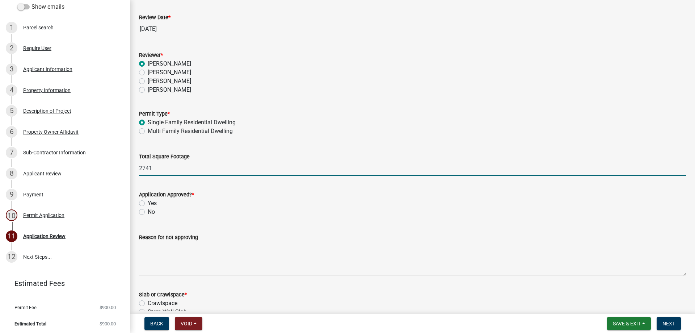
scroll to position [72, 0]
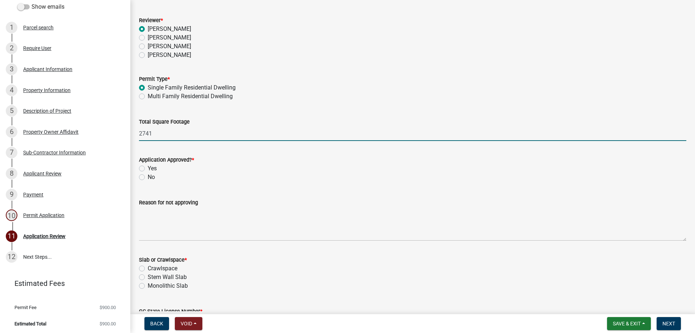
type input "2741"
click at [148, 169] on label "Yes" at bounding box center [152, 168] width 9 height 9
click at [148, 169] on input "Yes" at bounding box center [150, 166] width 5 height 5
radio input "true"
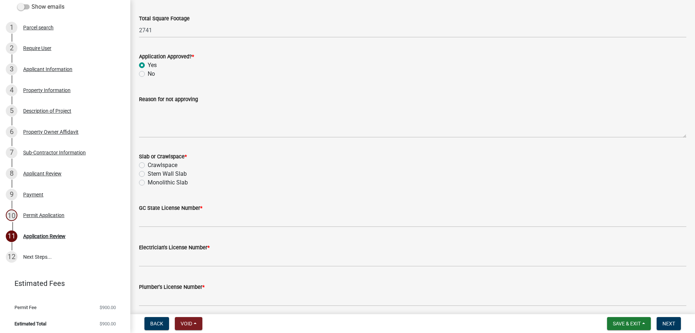
scroll to position [217, 0]
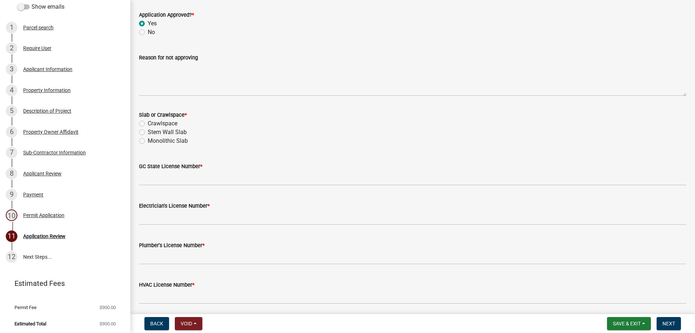
click at [148, 141] on label "Monolithic Slab" at bounding box center [168, 141] width 40 height 9
click at [148, 141] on input "Monolithic Slab" at bounding box center [150, 139] width 5 height 5
radio input "true"
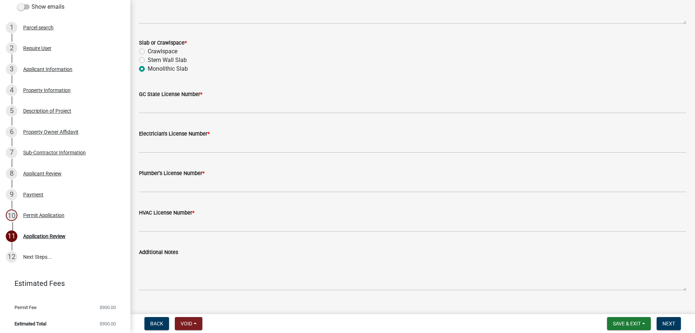
scroll to position [290, 0]
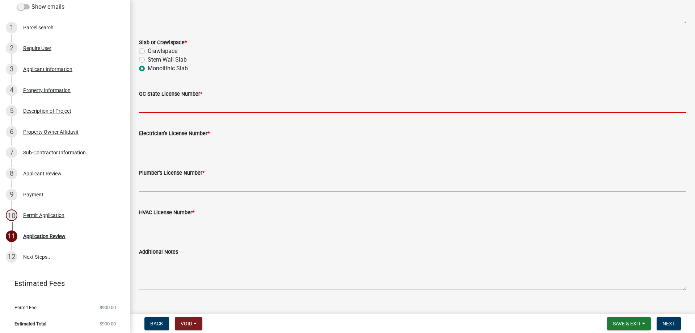
click at [168, 106] on input "GC State License Number *" at bounding box center [412, 105] width 547 height 15
type input "Property Owner"
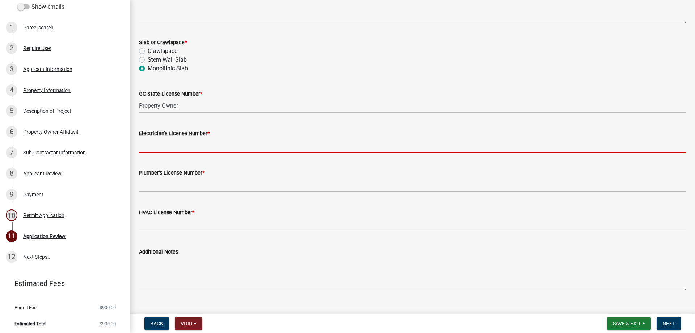
click at [171, 149] on input "Electrician's License Number *" at bounding box center [412, 145] width 547 height 15
type input "Property Owner"
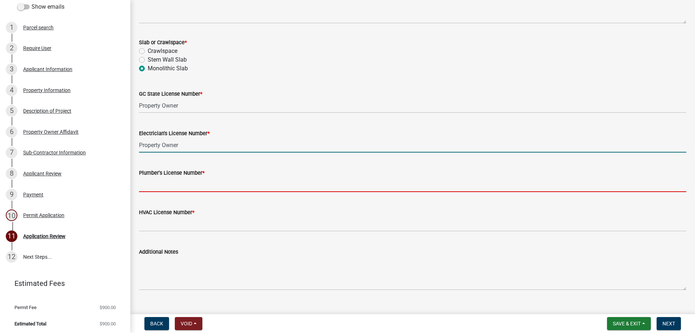
click at [175, 188] on input "Plumber's License Number *" at bounding box center [412, 184] width 547 height 15
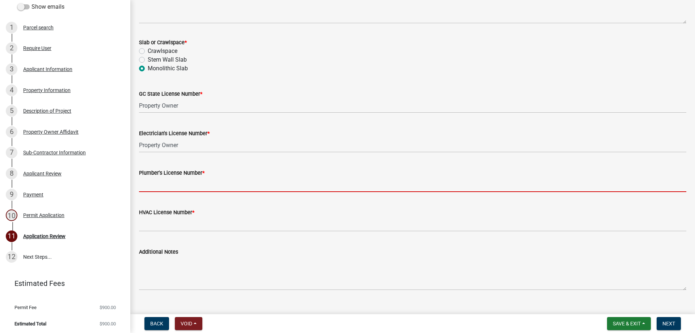
type input "Property Owner"
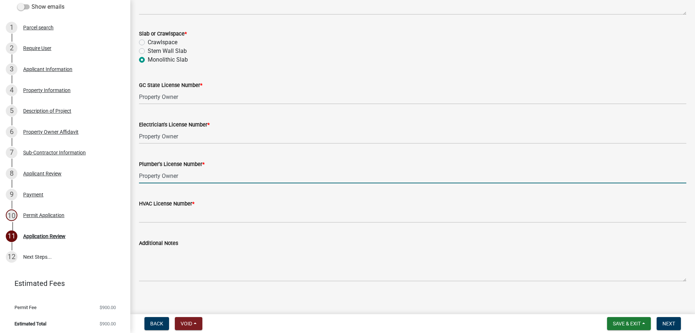
scroll to position [303, 0]
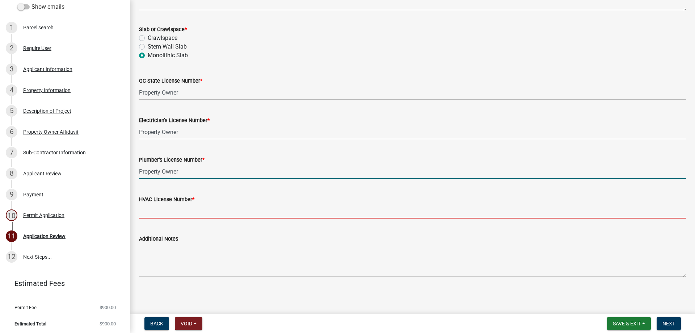
click at [179, 208] on input "HVAC License Number *" at bounding box center [412, 210] width 547 height 15
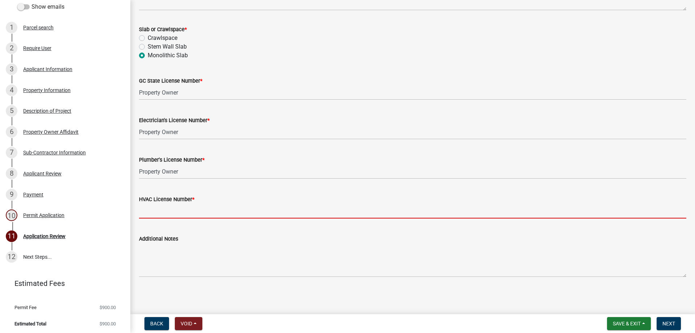
type input "Property Owner"
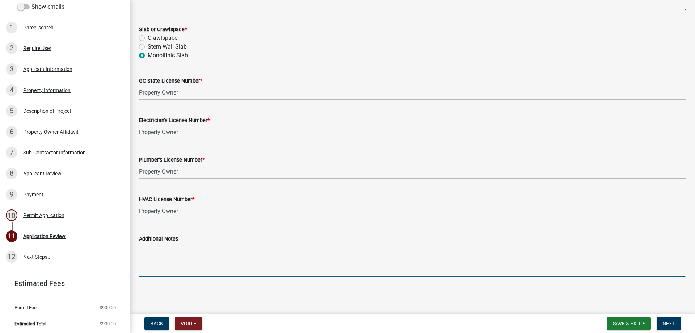
click at [169, 268] on textarea "Additional Notes" at bounding box center [412, 260] width 547 height 34
type textarea "Owner is tearing down the manufactured home and they are building the home in t…"
click at [671, 324] on span "Next" at bounding box center [669, 323] width 13 height 6
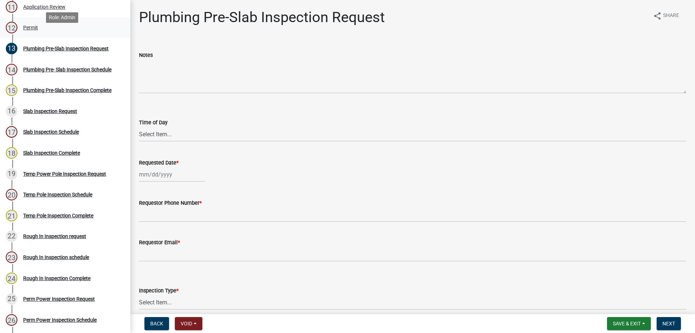
scroll to position [312, 0]
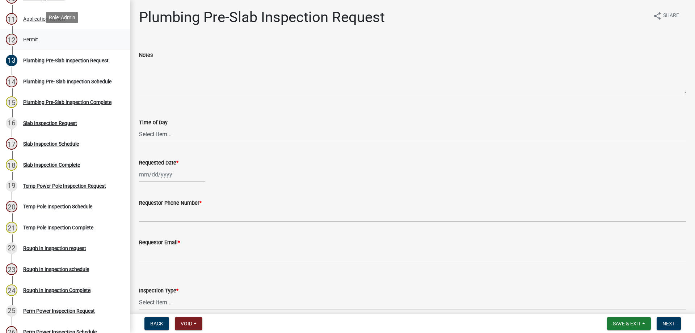
click at [25, 37] on div "Permit" at bounding box center [30, 39] width 15 height 5
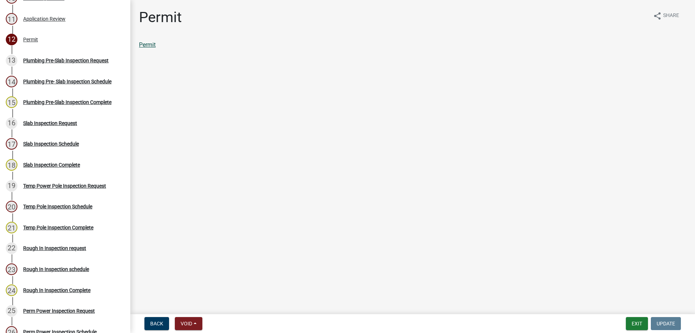
click at [150, 43] on link "Permit" at bounding box center [147, 44] width 17 height 7
